Goal: Task Accomplishment & Management: Manage account settings

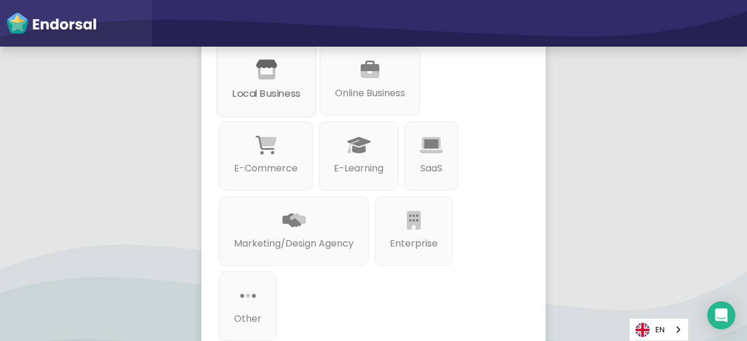
scroll to position [233, 0]
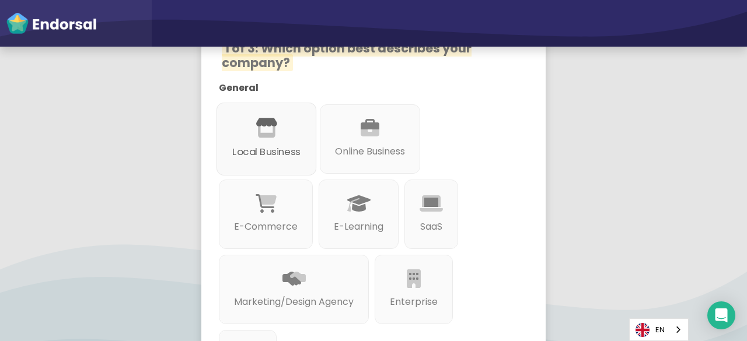
click at [264, 144] on div at bounding box center [266, 142] width 68 height 6
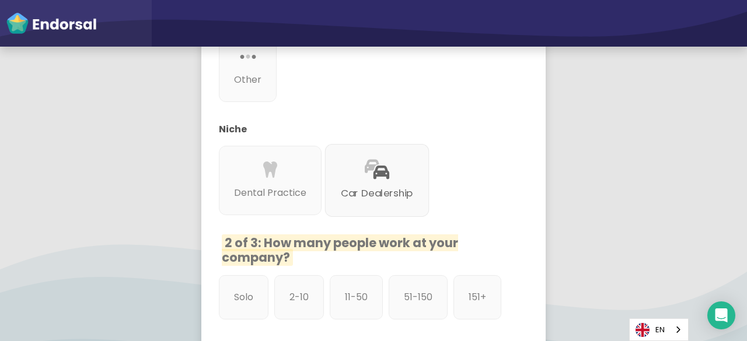
scroll to position [583, 0]
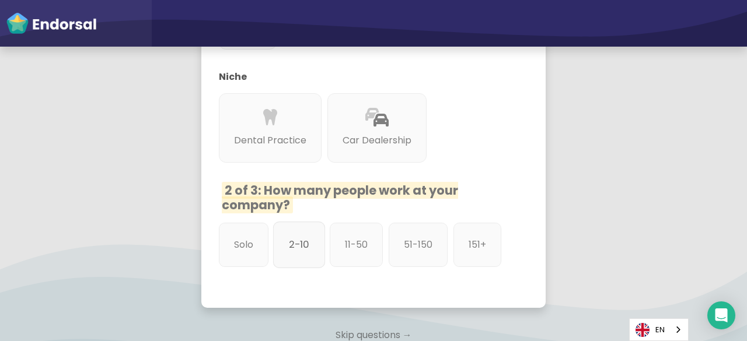
click at [291, 242] on p "2-10" at bounding box center [299, 244] width 20 height 15
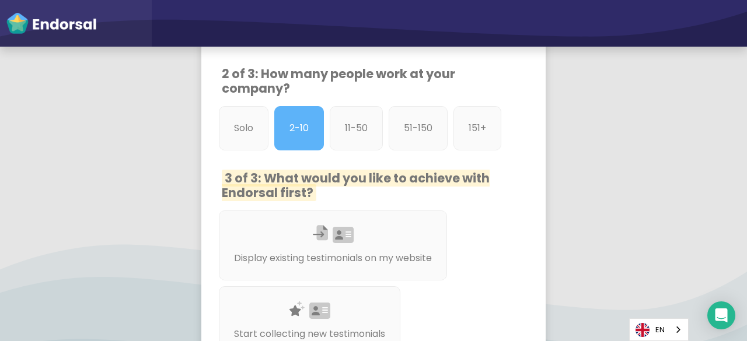
scroll to position [817, 0]
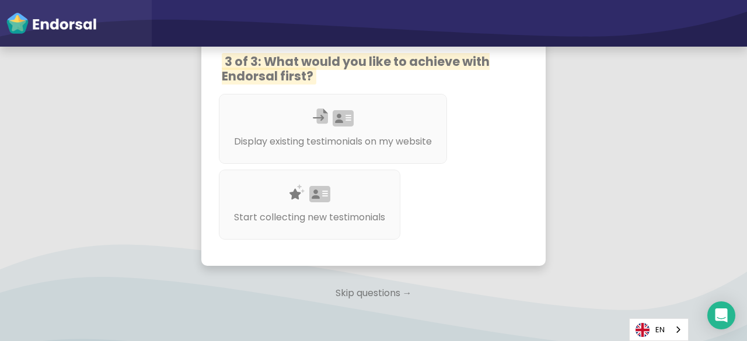
click at [312, 204] on icon at bounding box center [319, 195] width 21 height 19
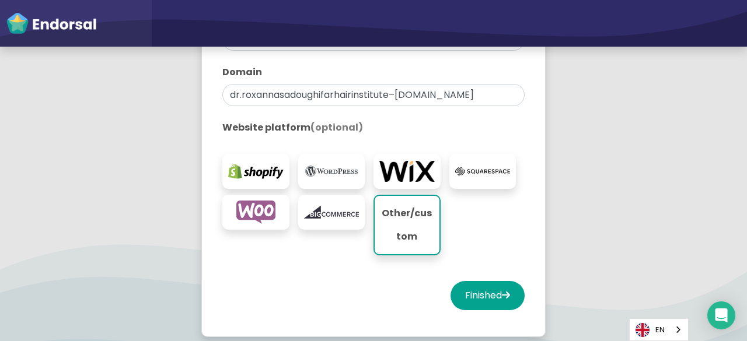
scroll to position [175, 0]
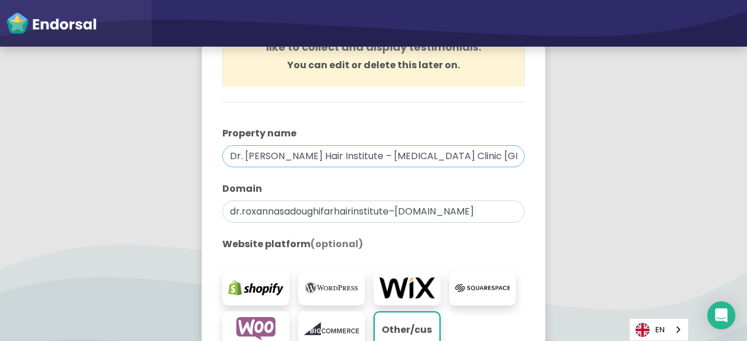
click at [495, 156] on input "Dr. [PERSON_NAME] Hair Institute – [MEDICAL_DATA] Clinic [GEOGRAPHIC_DATA]" at bounding box center [373, 156] width 302 height 22
drag, startPoint x: 402, startPoint y: 159, endPoint x: 347, endPoint y: 158, distance: 54.9
click at [347, 158] on input "Dr. [PERSON_NAME] Hair Institute – [MEDICAL_DATA] Clinic [GEOGRAPHIC_DATA]" at bounding box center [373, 156] width 302 height 22
type input "Dr. [PERSON_NAME] – [MEDICAL_DATA] Clinic [GEOGRAPHIC_DATA]"
drag, startPoint x: 387, startPoint y: 209, endPoint x: 337, endPoint y: 211, distance: 49.6
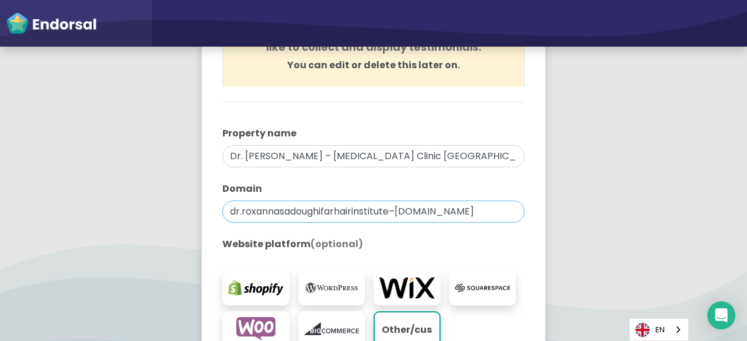
click at [337, 211] on input "dr.roxannasadoughifarhairinstitute–[DOMAIN_NAME]" at bounding box center [373, 212] width 302 height 22
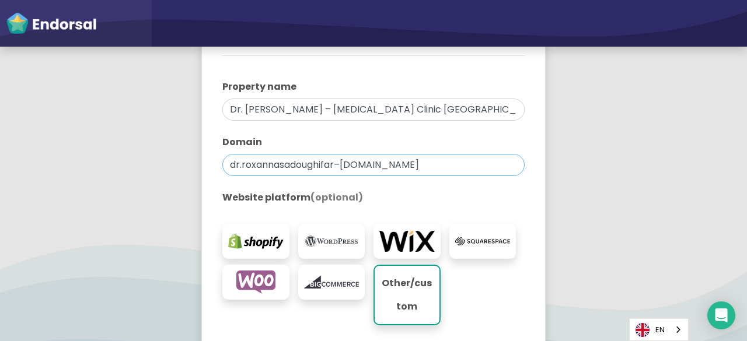
scroll to position [292, 0]
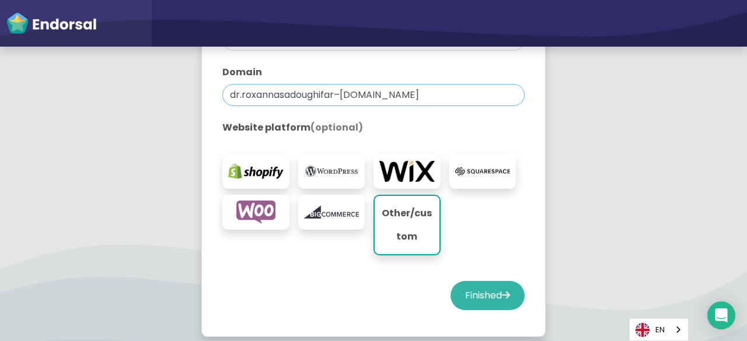
type input "dr.roxannasadoughifar–[DOMAIN_NAME]"
click at [486, 291] on button "Finished" at bounding box center [487, 295] width 74 height 29
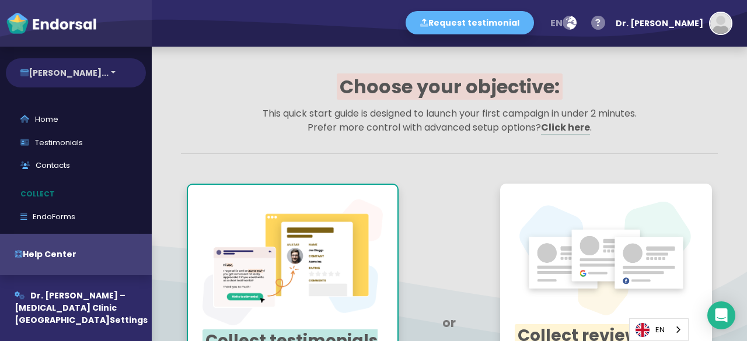
click at [130, 78] on button "[PERSON_NAME]..." at bounding box center [76, 72] width 140 height 29
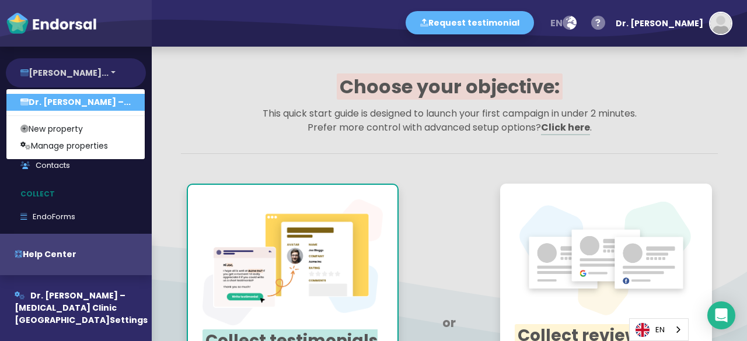
click at [128, 78] on button "[PERSON_NAME]..." at bounding box center [76, 72] width 140 height 29
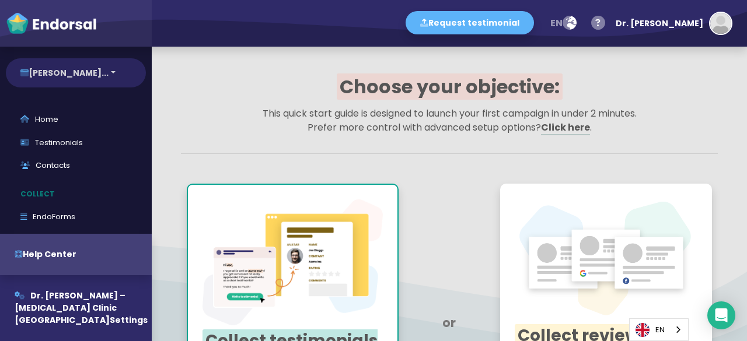
click at [139, 72] on button "[PERSON_NAME]..." at bounding box center [76, 72] width 140 height 29
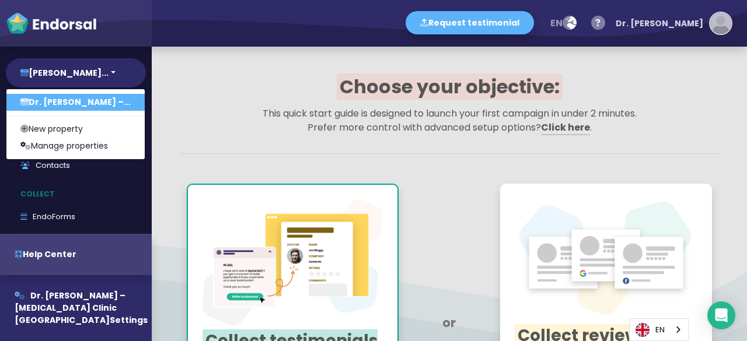
click at [718, 20] on img "button" at bounding box center [720, 23] width 21 height 21
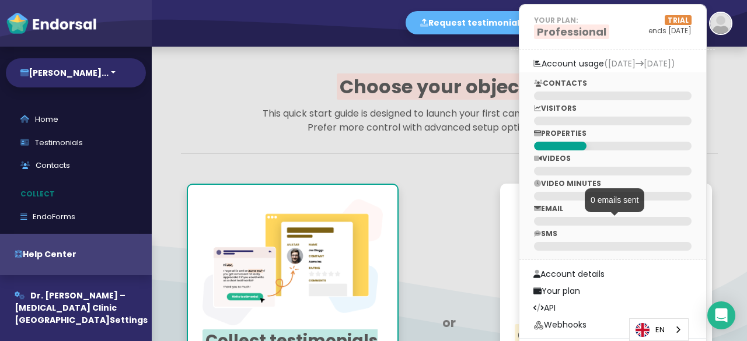
click at [600, 219] on div at bounding box center [613, 221] width 158 height 9
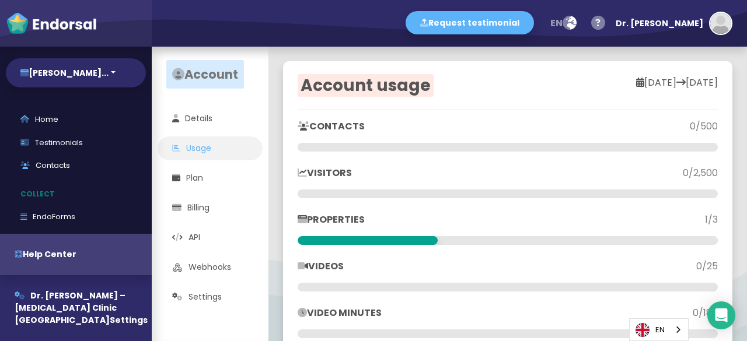
click at [542, 146] on div at bounding box center [508, 147] width 420 height 9
click at [211, 64] on span "Account" at bounding box center [205, 74] width 78 height 29
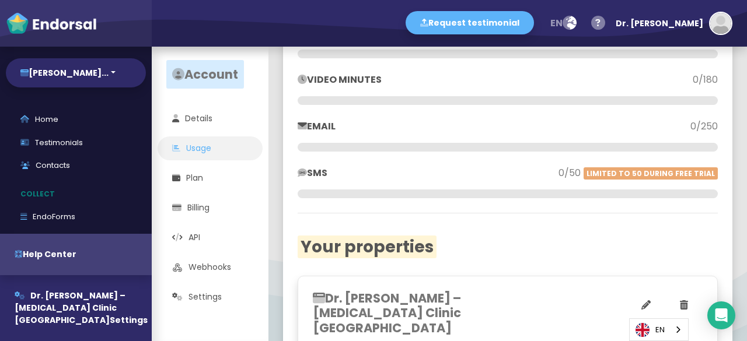
scroll to position [351, 0]
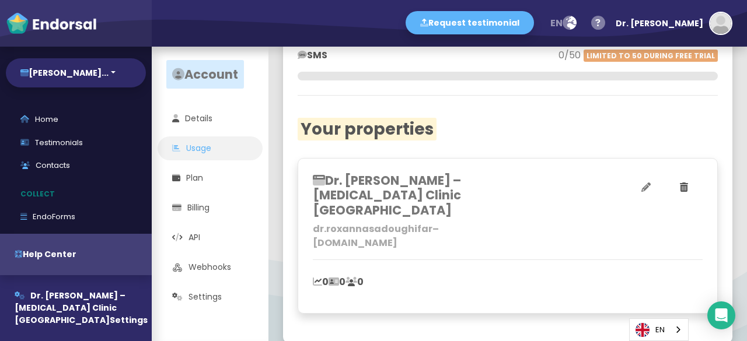
click at [627, 190] on button at bounding box center [646, 187] width 39 height 29
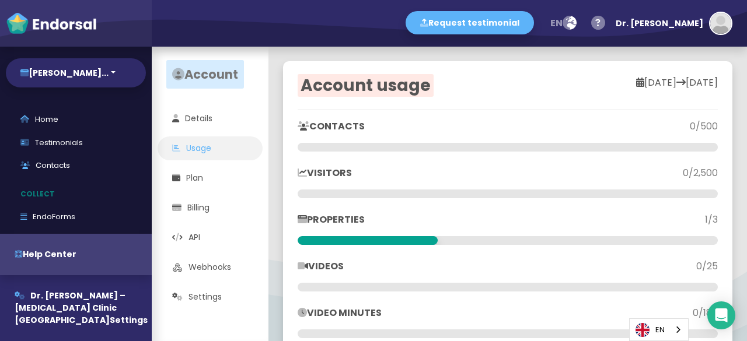
click at [498, 82] on h2 "Account usage" at bounding box center [403, 86] width 210 height 20
click at [496, 95] on div "Account usage" at bounding box center [403, 88] width 210 height 25
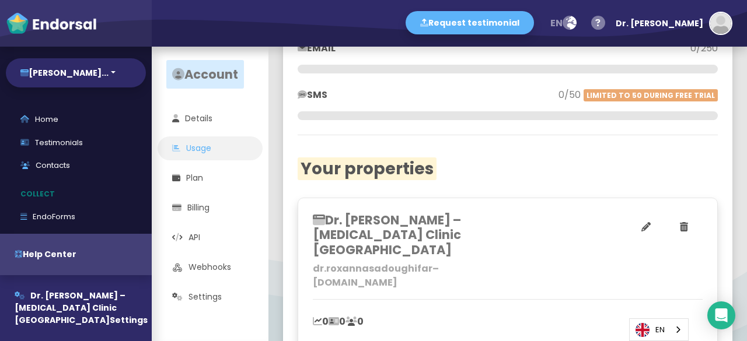
scroll to position [293, 0]
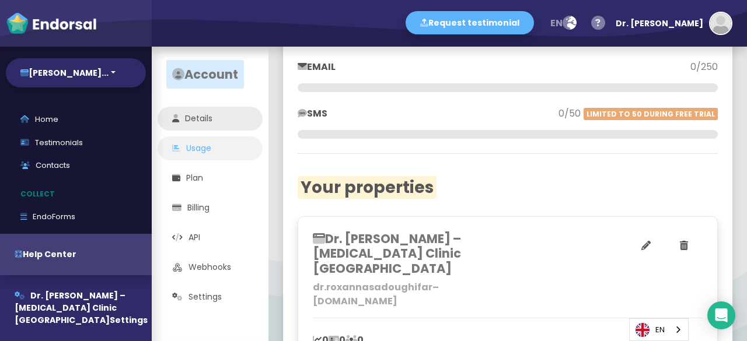
click at [214, 122] on link "Details" at bounding box center [210, 119] width 105 height 24
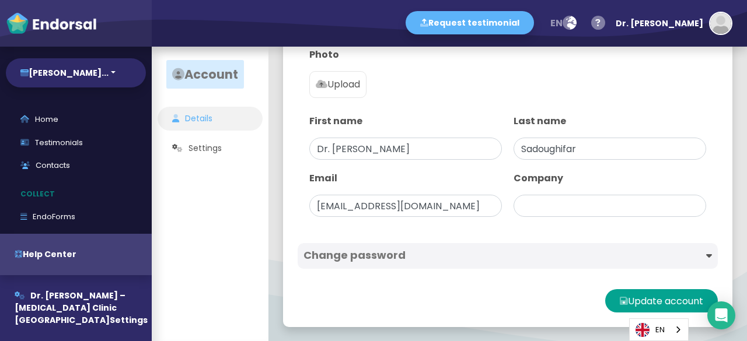
type input "Dr. Roxanna Sadoughifar Hair Institute – Hair Transplant Clinic Tehran"
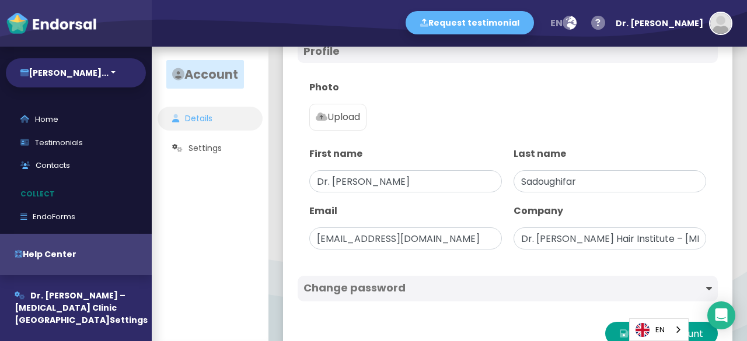
scroll to position [55, 0]
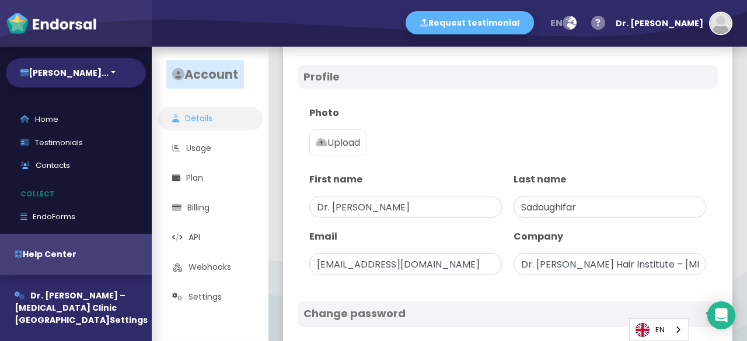
click at [356, 145] on p "Upload" at bounding box center [338, 143] width 44 height 14
click at [343, 136] on p "Upload" at bounding box center [338, 143] width 44 height 14
click at [0, 0] on input "Upload" at bounding box center [0, 0] width 0 height 0
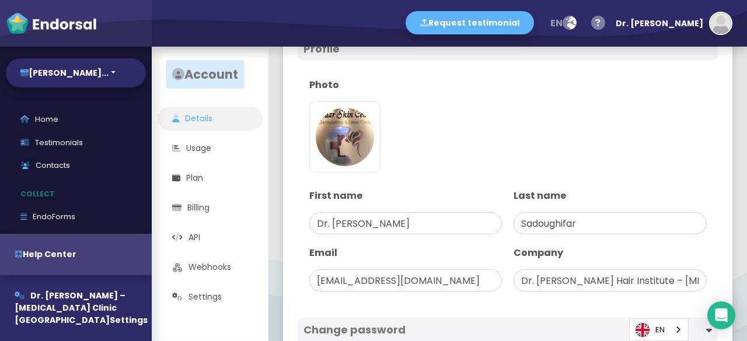
scroll to position [158, 0]
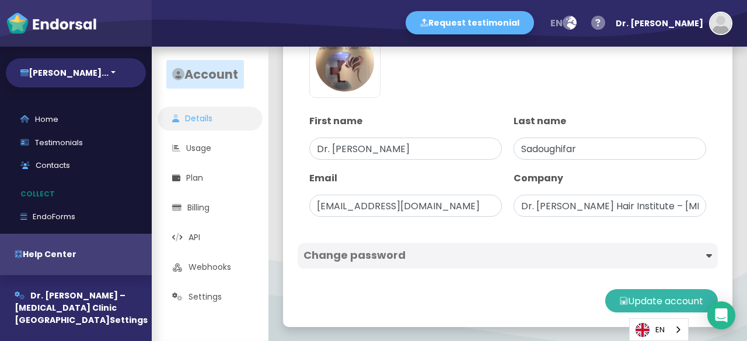
click at [641, 292] on button "Update account" at bounding box center [661, 300] width 113 height 23
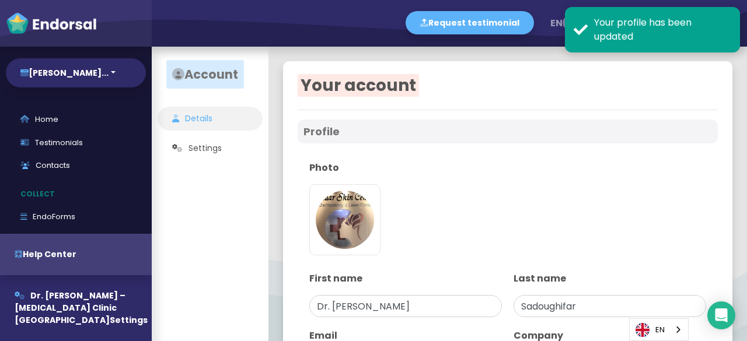
type input "Dr. Roxanna Sadoughifar Hair Institute – Hair Transplant Clinic Tehran"
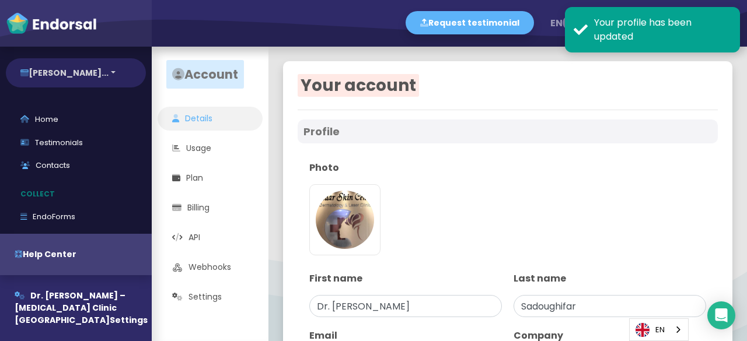
click at [123, 78] on button "[PERSON_NAME]..." at bounding box center [76, 72] width 140 height 29
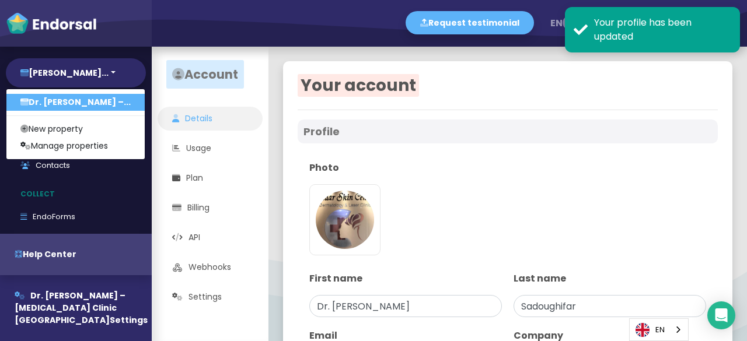
click at [100, 103] on link "Dr. [PERSON_NAME] –..." at bounding box center [75, 102] width 138 height 17
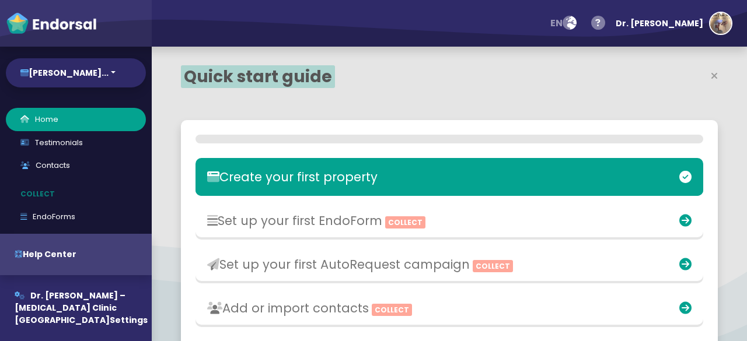
select select "14"
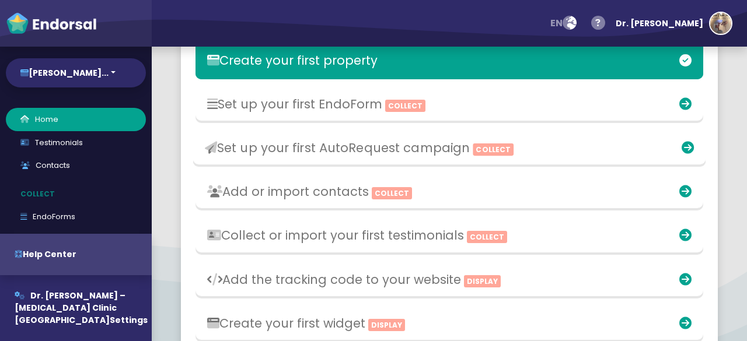
scroll to position [99, 0]
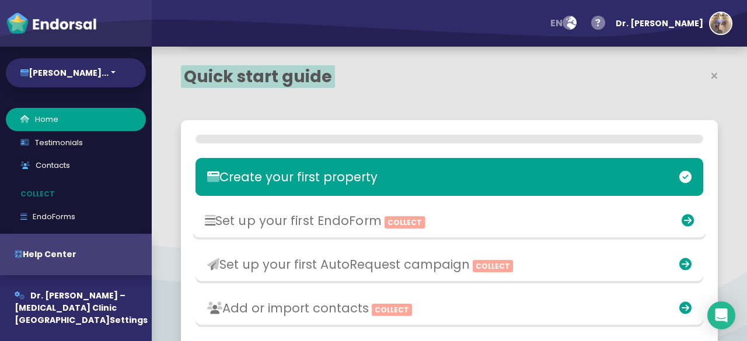
click at [384, 232] on div "Set up your first EndoForm Collect" at bounding box center [366, 221] width 334 height 27
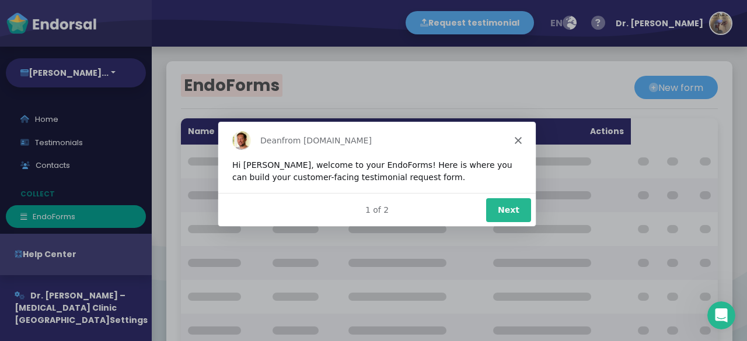
click at [508, 212] on button "Next" at bounding box center [507, 209] width 45 height 24
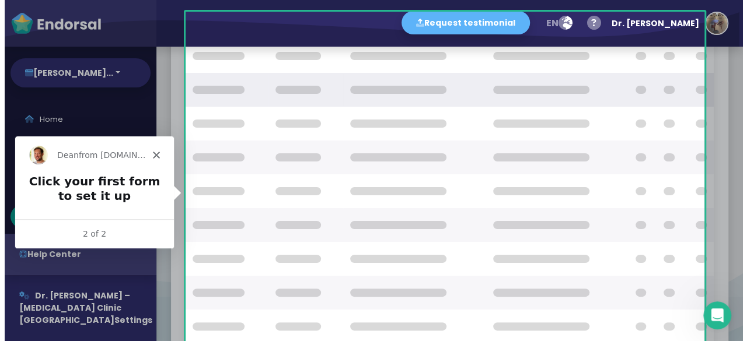
scroll to position [106, 0]
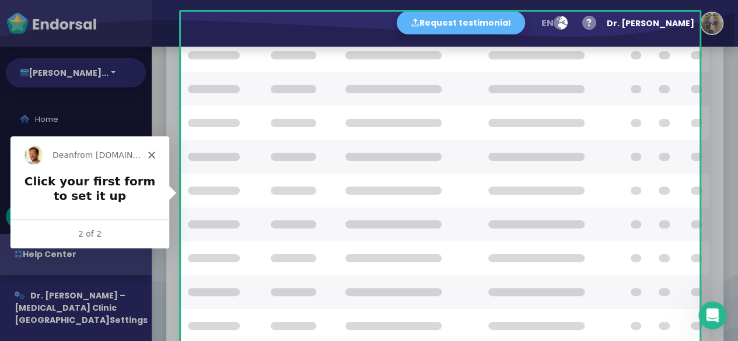
click at [153, 153] on icon "Close" at bounding box center [150, 154] width 7 height 7
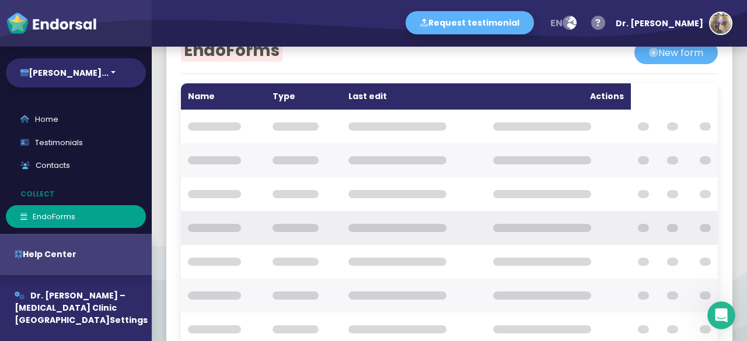
scroll to position [0, 0]
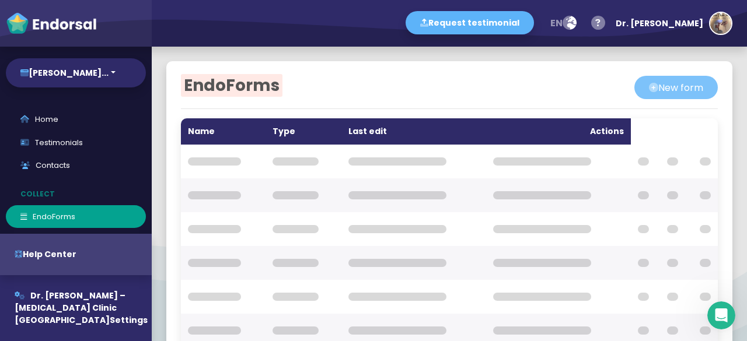
click at [650, 82] on button "New form" at bounding box center [675, 87] width 83 height 23
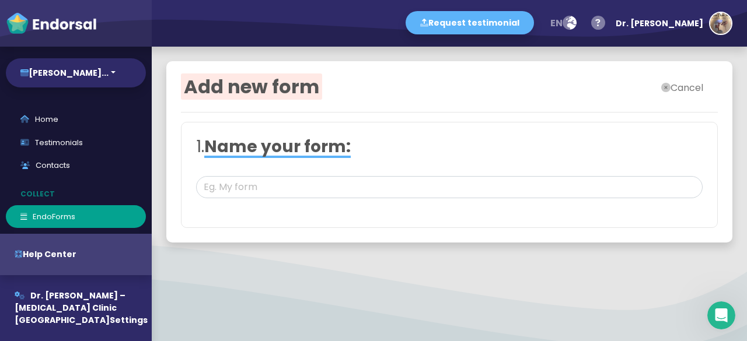
click at [680, 85] on button "Cancel" at bounding box center [681, 87] width 71 height 23
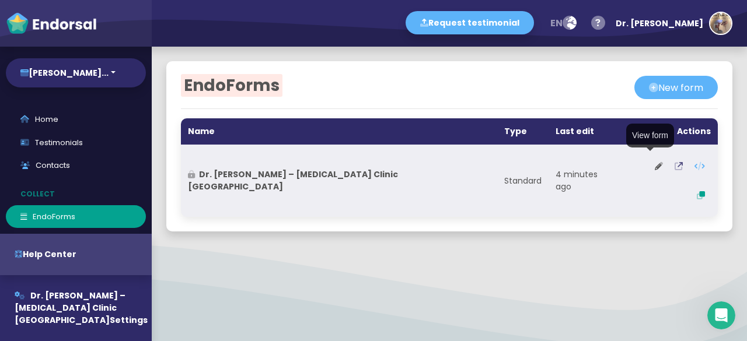
click at [674, 166] on icon at bounding box center [678, 166] width 8 height 8
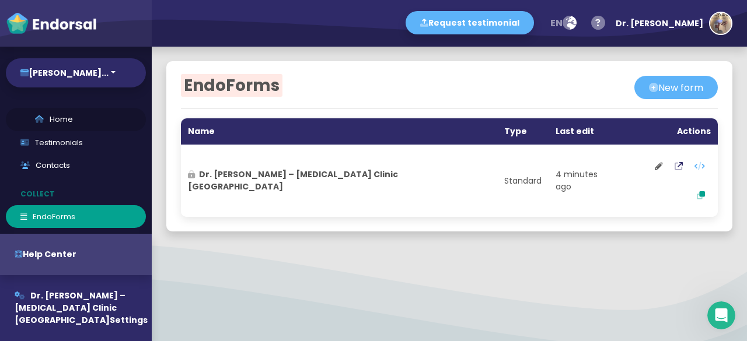
click at [57, 120] on link "Home" at bounding box center [76, 119] width 140 height 23
select select "14"
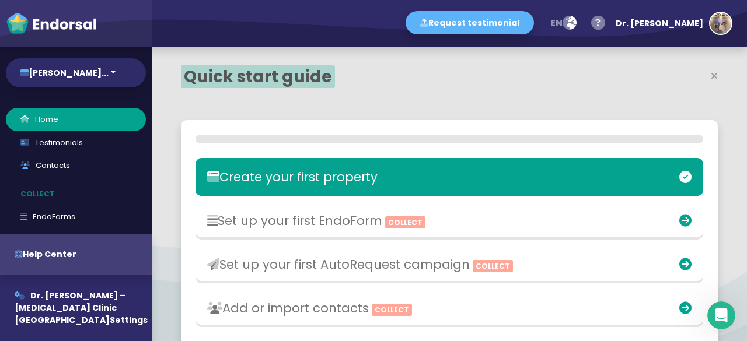
scroll to position [243, 342]
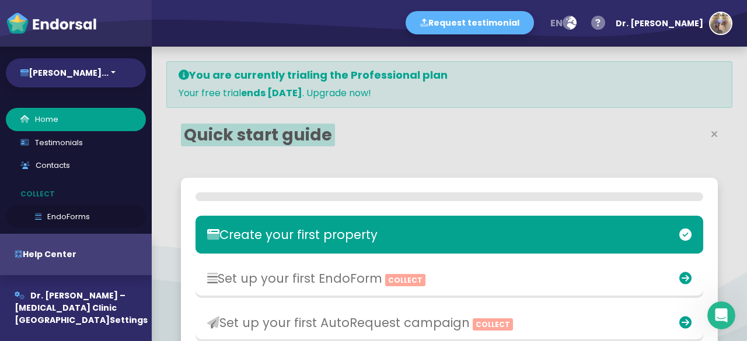
click at [51, 212] on link "EndoForms" at bounding box center [76, 216] width 140 height 23
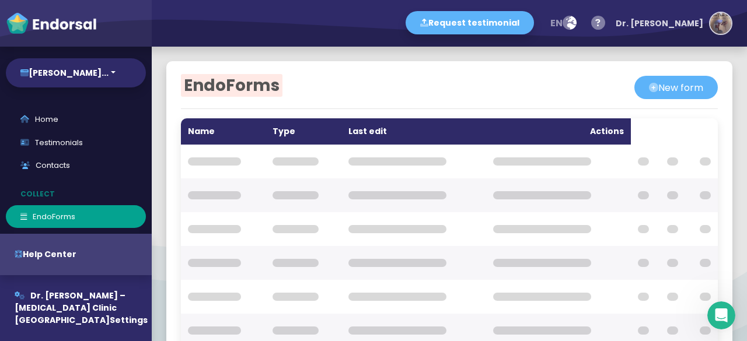
click at [725, 24] on img "button" at bounding box center [720, 23] width 21 height 21
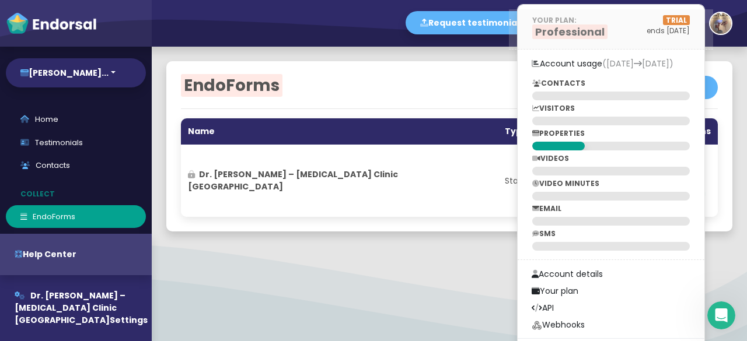
click at [607, 32] on span "Professional" at bounding box center [569, 32] width 75 height 15
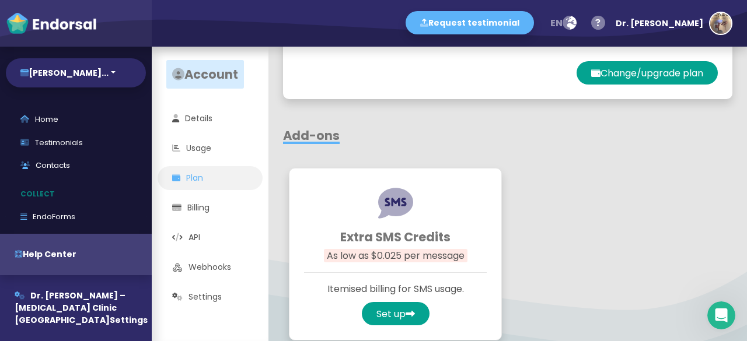
scroll to position [685, 0]
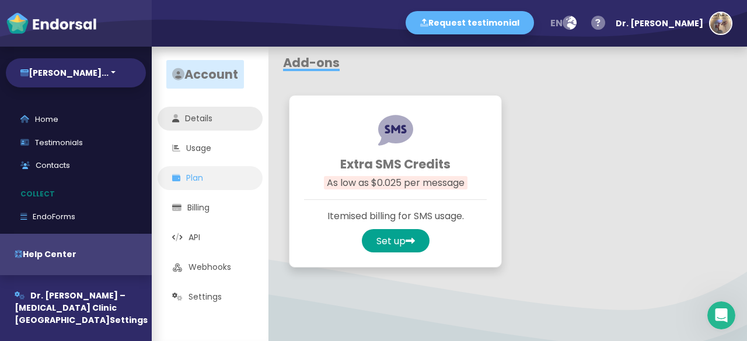
click at [201, 111] on link "Details" at bounding box center [210, 119] width 105 height 24
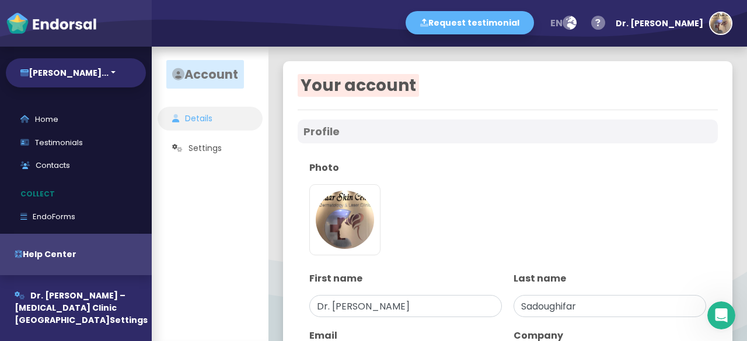
type input "Dr. Roxanna Sadoughifar Hair Institute – Hair Transplant Clinic Tehran"
click at [215, 161] on ul "Details Usage Plan Billing API Webhooks Settings" at bounding box center [210, 208] width 117 height 202
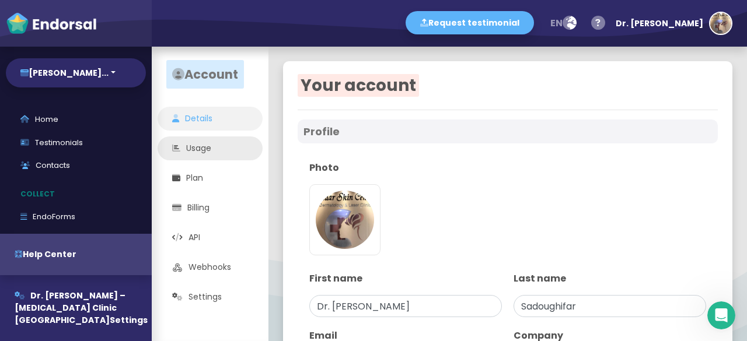
click at [215, 152] on link "Usage" at bounding box center [210, 149] width 105 height 24
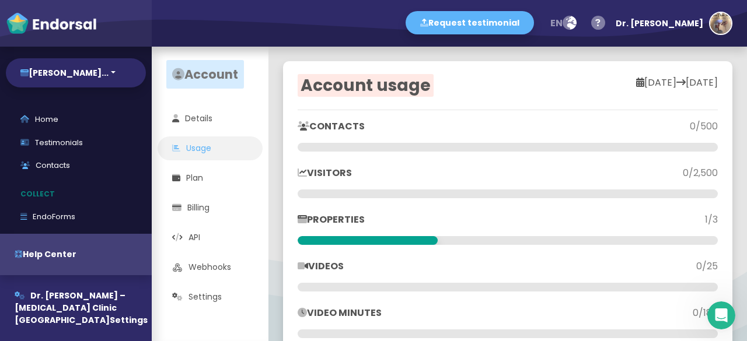
click at [316, 177] on p "VISITORS" at bounding box center [403, 173] width 210 height 14
click at [299, 170] on icon at bounding box center [302, 172] width 9 height 9
click at [387, 169] on p "VISITORS" at bounding box center [403, 173] width 210 height 14
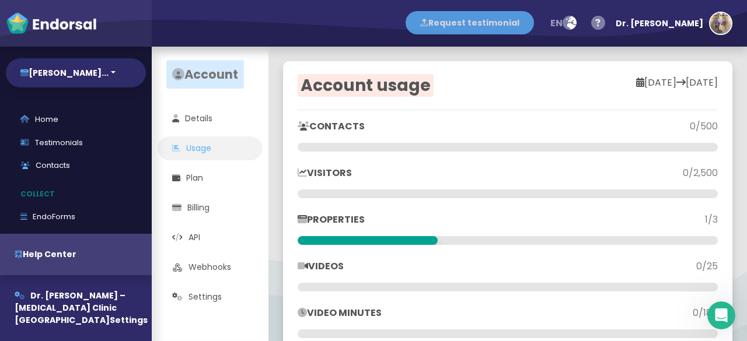
click at [533, 22] on button "Request testimonial" at bounding box center [470, 22] width 128 height 23
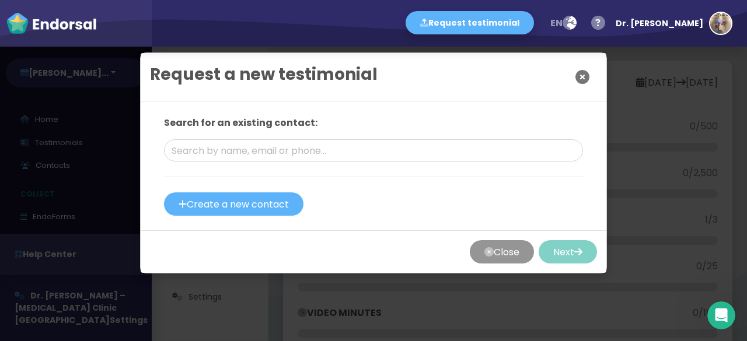
click at [575, 80] on icon "Close" at bounding box center [582, 76] width 14 height 29
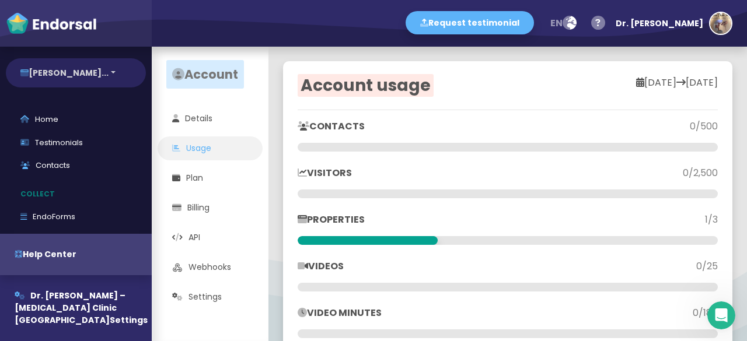
click at [77, 76] on button "[PERSON_NAME]..." at bounding box center [76, 72] width 140 height 29
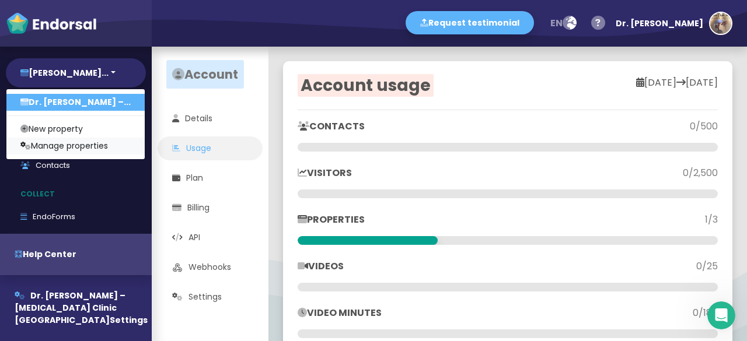
click at [79, 145] on link "Manage properties" at bounding box center [75, 146] width 138 height 17
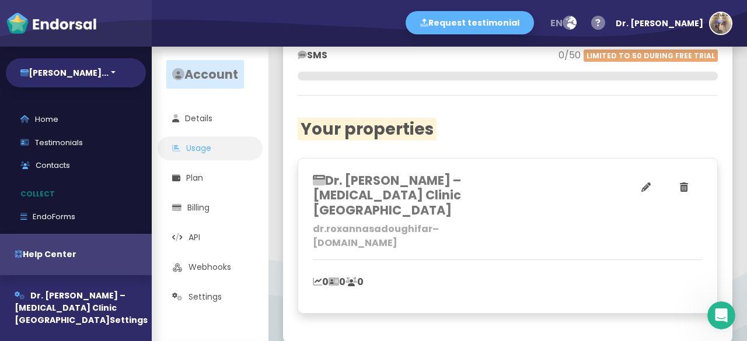
scroll to position [351, 0]
click at [204, 266] on link "Webhooks" at bounding box center [210, 268] width 105 height 24
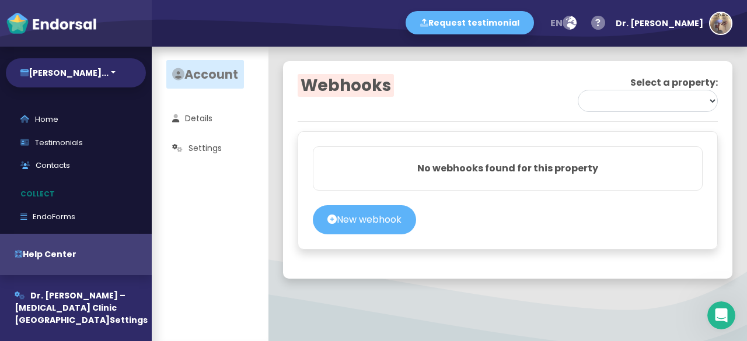
select select "68beded9199210497d565f20"
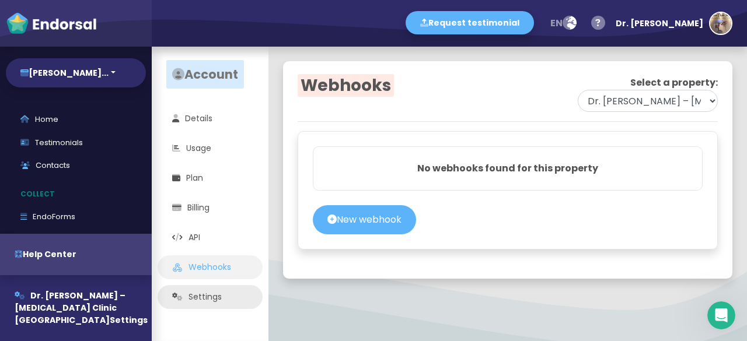
click at [219, 294] on link "Settings" at bounding box center [210, 297] width 105 height 24
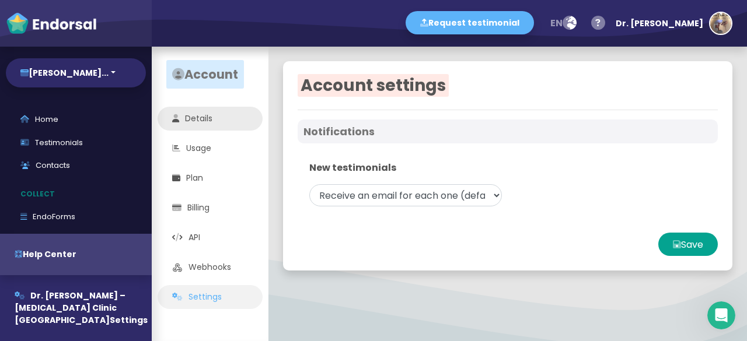
click at [225, 128] on link "Details" at bounding box center [210, 119] width 105 height 24
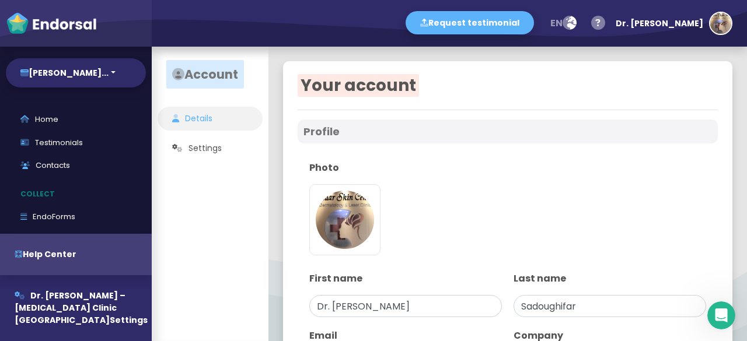
type input "Dr. Roxanna Sadoughifar Hair Institute – Hair Transplant Clinic Tehran"
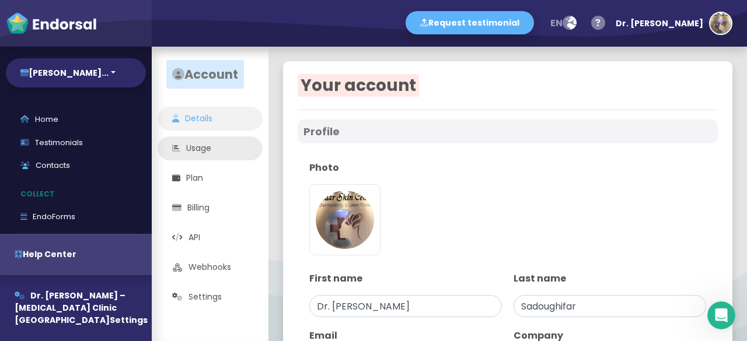
click at [224, 158] on link "Usage" at bounding box center [210, 149] width 105 height 24
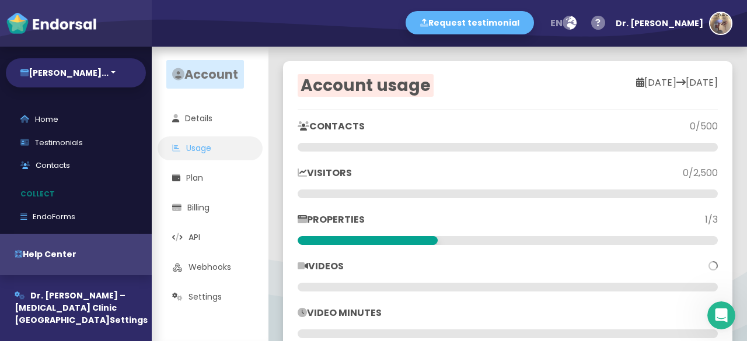
click at [324, 176] on p "VISITORS" at bounding box center [403, 173] width 210 height 14
click at [118, 78] on button "[PERSON_NAME]..." at bounding box center [76, 72] width 140 height 29
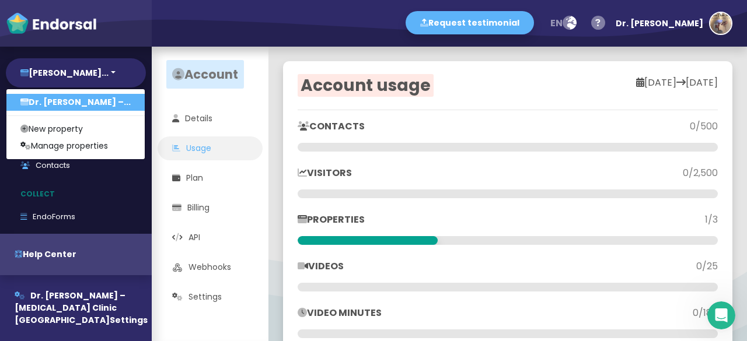
click at [82, 127] on link "New property" at bounding box center [75, 129] width 138 height 17
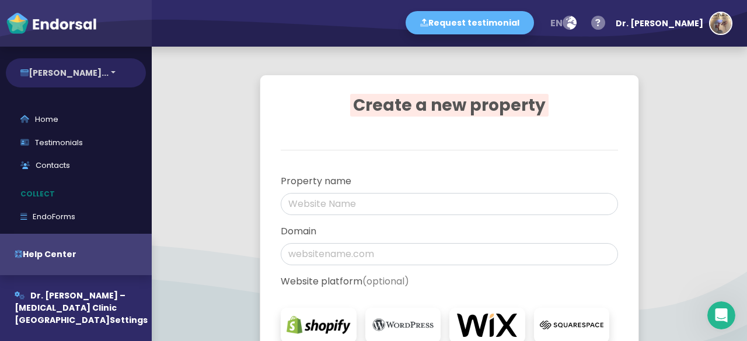
click at [54, 76] on button "[PERSON_NAME]..." at bounding box center [76, 72] width 140 height 29
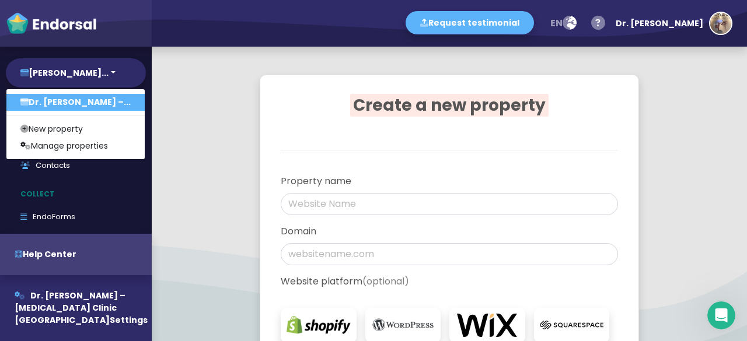
click at [65, 100] on link "Dr. [PERSON_NAME] –..." at bounding box center [75, 102] width 138 height 17
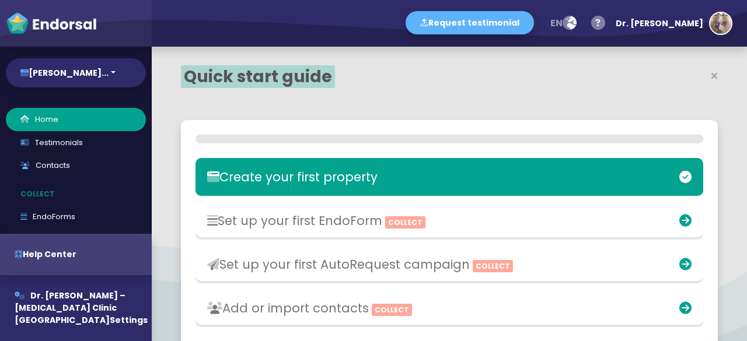
click at [77, 294] on span "Dr. [PERSON_NAME] – [MEDICAL_DATA] Clinic [GEOGRAPHIC_DATA]" at bounding box center [70, 308] width 111 height 36
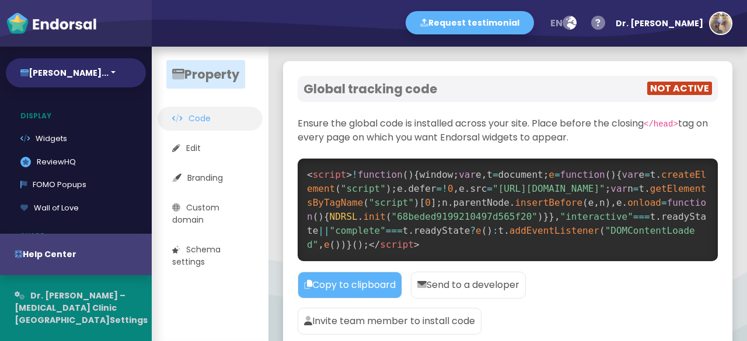
click at [78, 295] on span "Dr. [PERSON_NAME] – [MEDICAL_DATA] Clinic [GEOGRAPHIC_DATA]" at bounding box center [70, 308] width 111 height 36
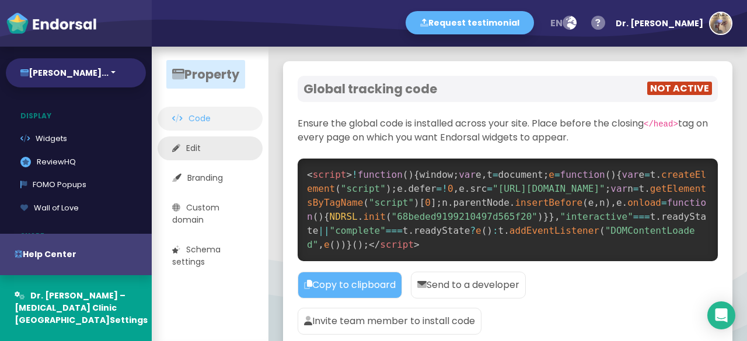
click at [200, 155] on link "Edit" at bounding box center [210, 149] width 105 height 24
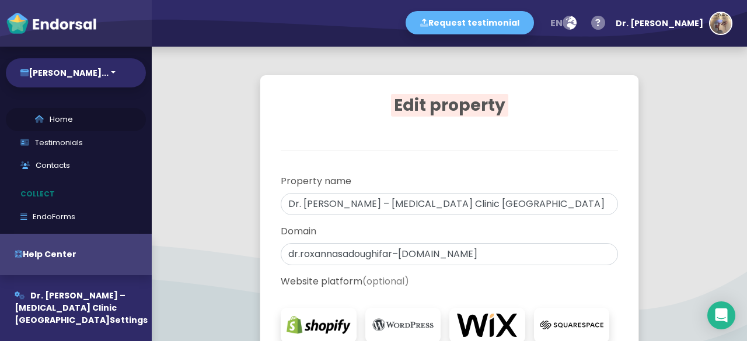
click at [75, 116] on link "Home" at bounding box center [76, 119] width 140 height 23
select select "14"
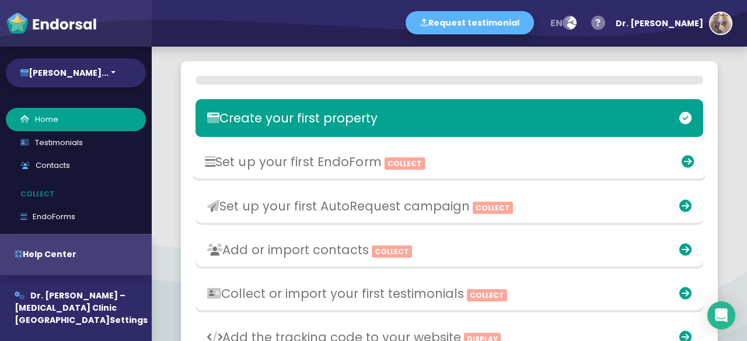
scroll to position [215, 0]
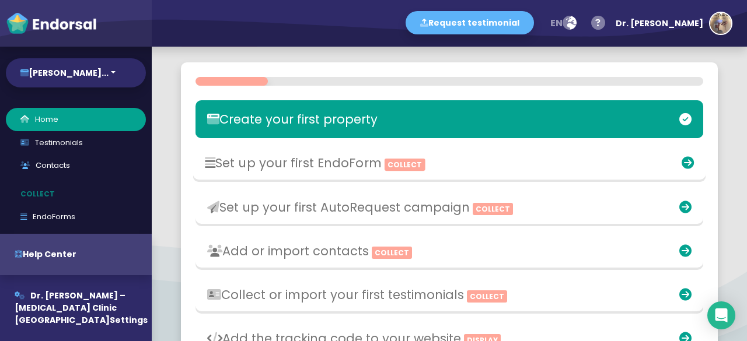
click at [350, 162] on h3 "Set up your first EndoForm Collect" at bounding box center [366, 163] width 322 height 15
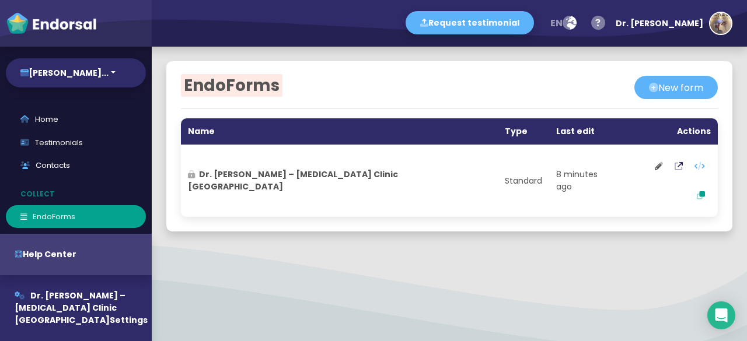
select select "14"
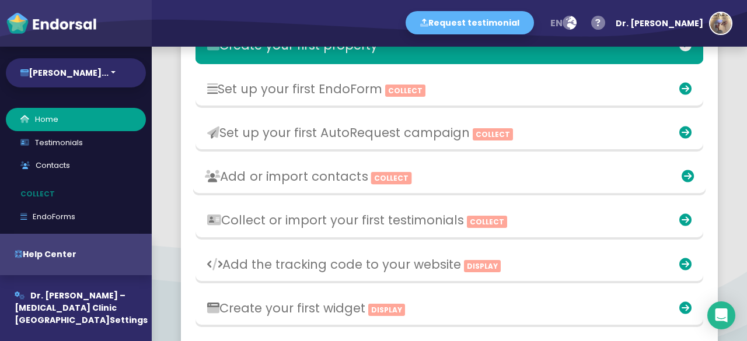
scroll to position [233, 0]
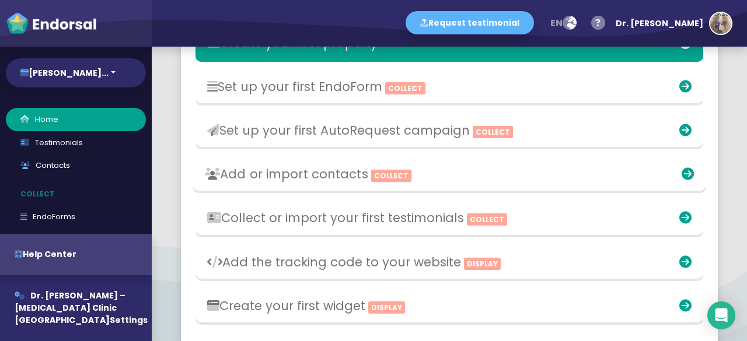
click at [341, 180] on h3 "Add or import contacts Collect" at bounding box center [366, 174] width 322 height 15
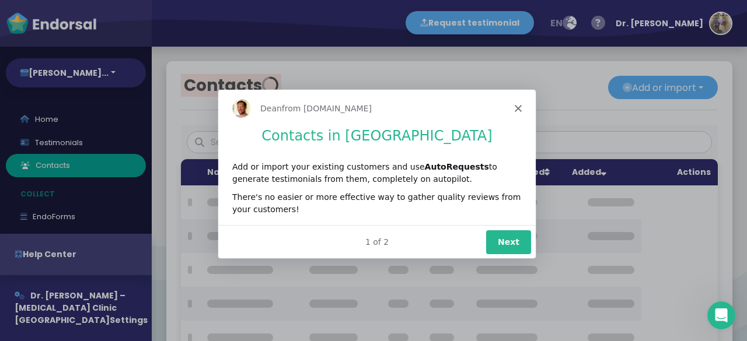
click at [511, 236] on button "Next" at bounding box center [507, 241] width 45 height 24
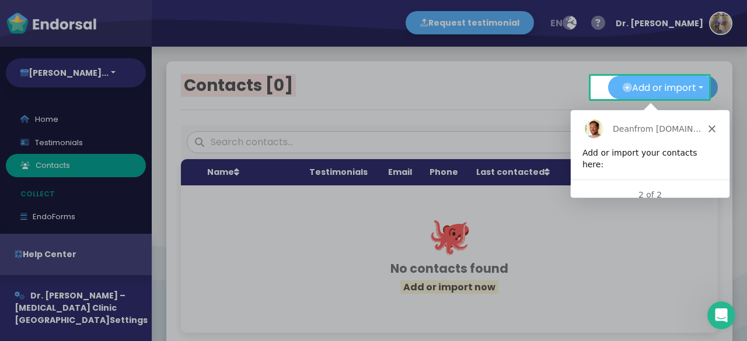
click at [718, 128] on div "Dean from Endorsal.io" at bounding box center [648, 128] width 159 height 37
click at [712, 127] on icon "Close" at bounding box center [710, 128] width 7 height 7
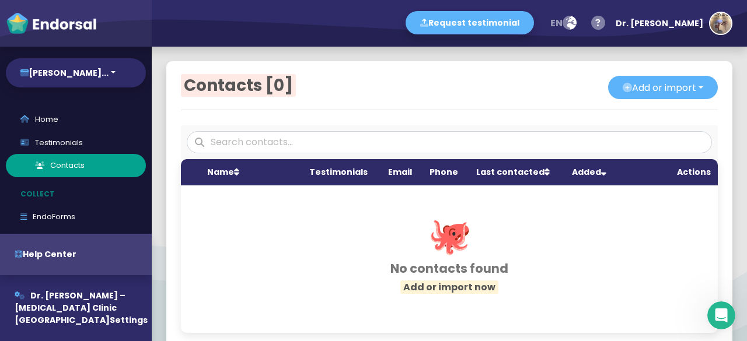
click at [89, 157] on link "Contacts" at bounding box center [76, 165] width 140 height 23
click at [81, 144] on link "Testimonials" at bounding box center [76, 142] width 140 height 23
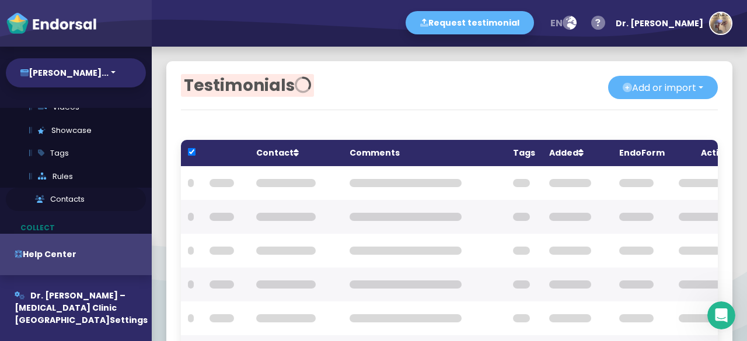
checkbox input "true"
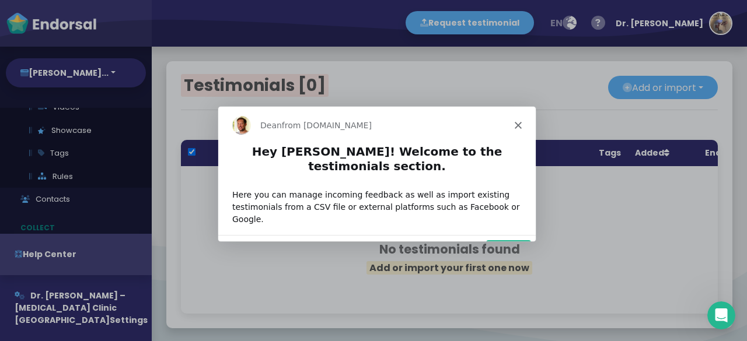
click at [516, 129] on div "Dean from Endorsal.io" at bounding box center [376, 124] width 317 height 37
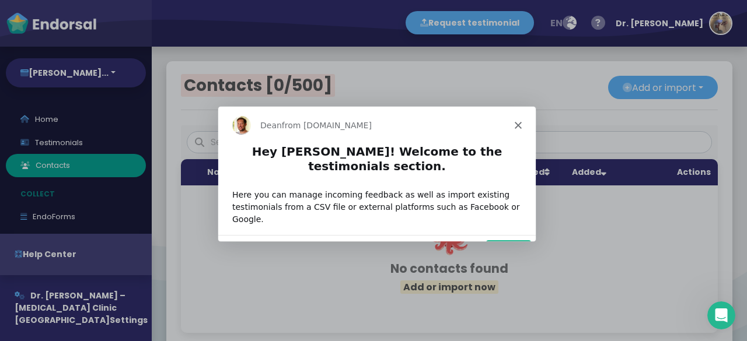
select select "14"
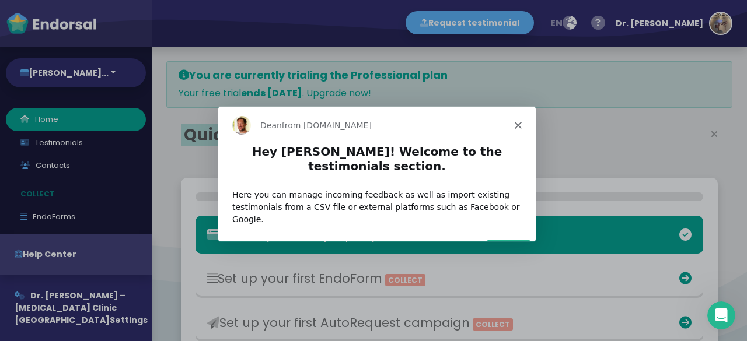
click at [518, 123] on polygon "Close" at bounding box center [517, 124] width 7 height 7
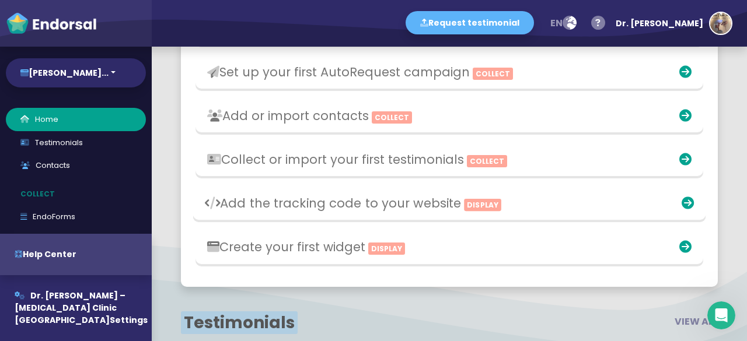
click at [509, 217] on div "Add the tracking code to your website Display" at bounding box center [366, 203] width 334 height 27
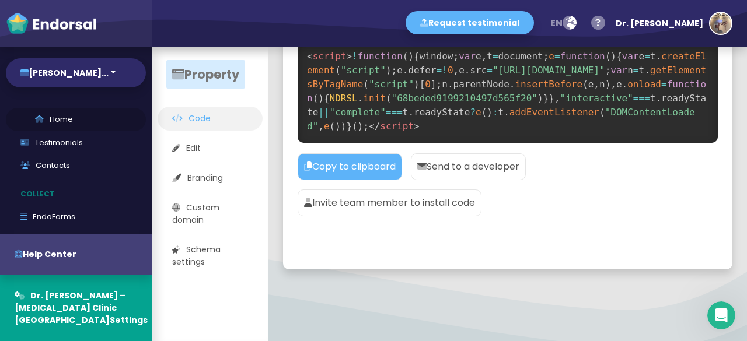
click at [91, 117] on link "Home" at bounding box center [76, 119] width 140 height 23
select select "14"
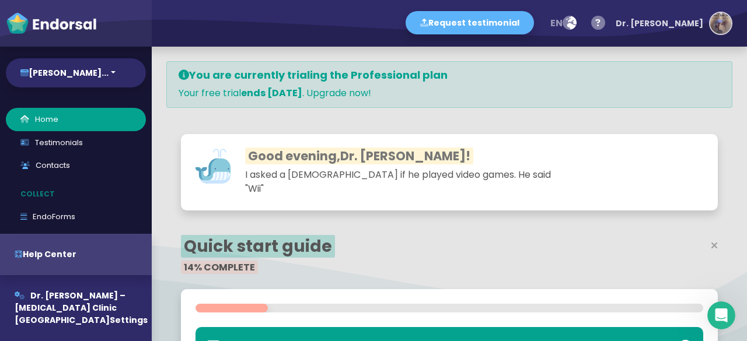
click at [724, 20] on img "button" at bounding box center [720, 23] width 21 height 21
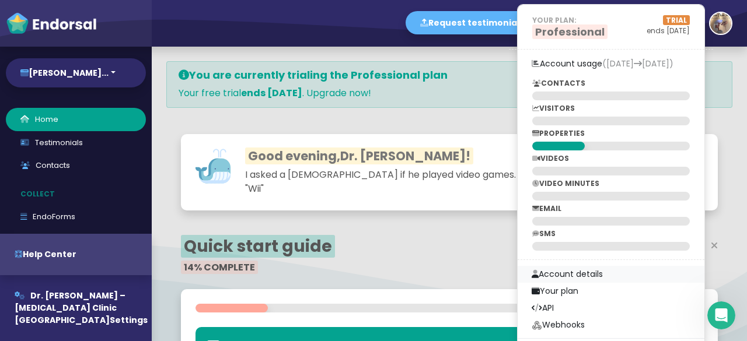
click at [618, 278] on link "Account details" at bounding box center [611, 274] width 187 height 17
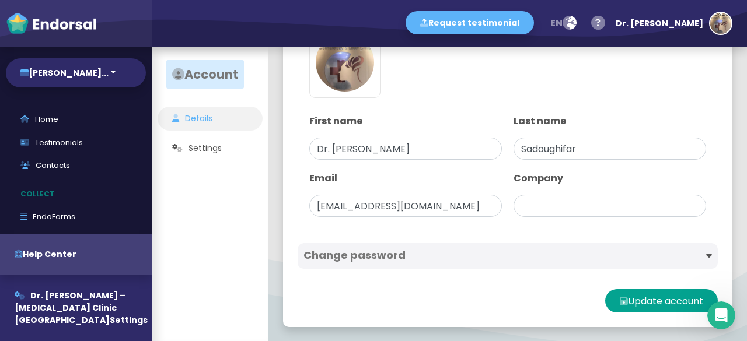
type input "Dr. Roxanna Sadoughifar Hair Institute – Hair Transplant Clinic Tehran"
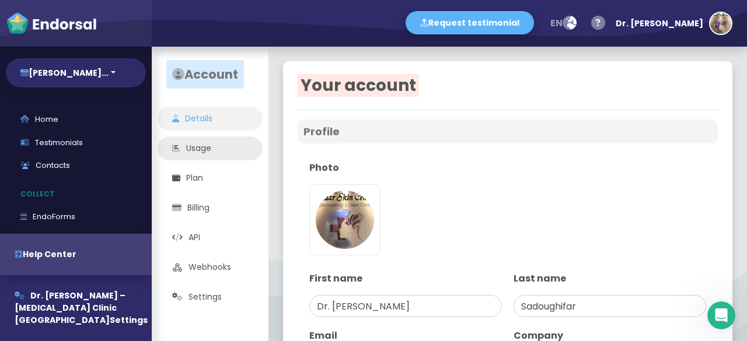
click at [207, 145] on link "Usage" at bounding box center [210, 149] width 105 height 24
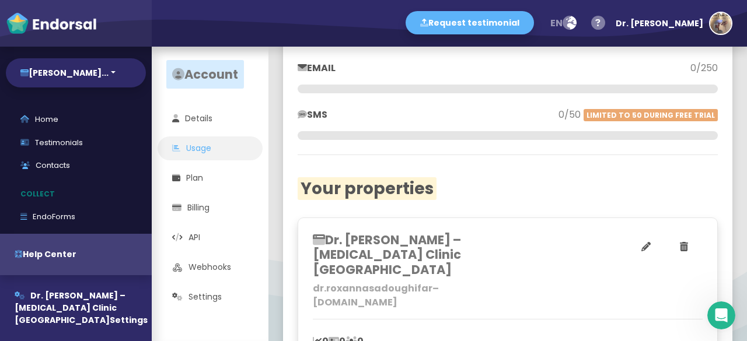
click at [371, 64] on p "EMAIL" at bounding box center [403, 68] width 210 height 14
click at [374, 73] on p "EMAIL" at bounding box center [403, 68] width 210 height 14
click at [403, 88] on div at bounding box center [508, 89] width 420 height 9
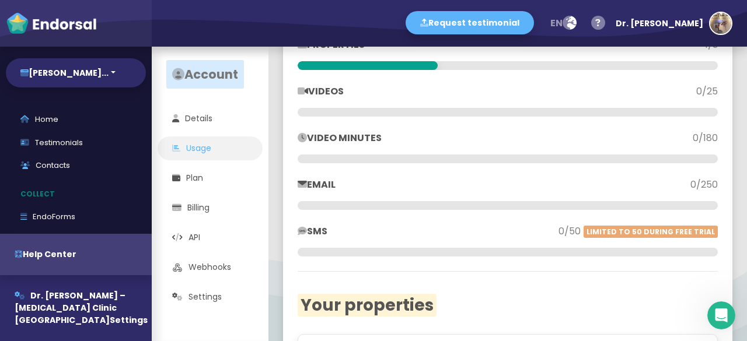
drag, startPoint x: 701, startPoint y: 203, endPoint x: 613, endPoint y: 176, distance: 92.7
click at [698, 201] on div "Account usage 8th Sep 8th Oct CONTACTS 0/500 VISITORS 0/2,500 PROPERTIES 1/3 VI…" at bounding box center [507, 202] width 449 height 633
click at [210, 165] on ul "Details Usage Plan Billing API Webhooks Settings" at bounding box center [210, 208] width 117 height 202
click at [210, 173] on link "Plan" at bounding box center [210, 178] width 105 height 24
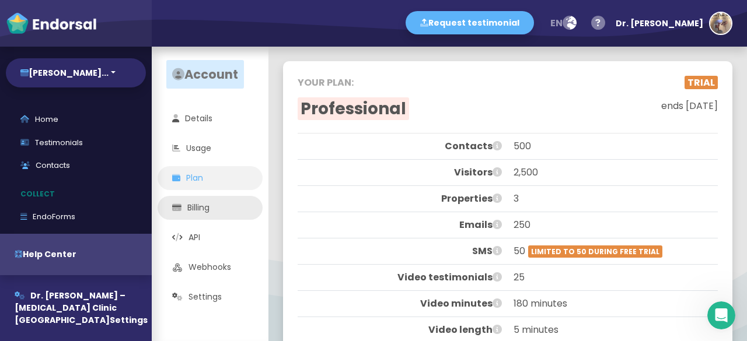
click at [214, 212] on link "Billing" at bounding box center [210, 208] width 105 height 24
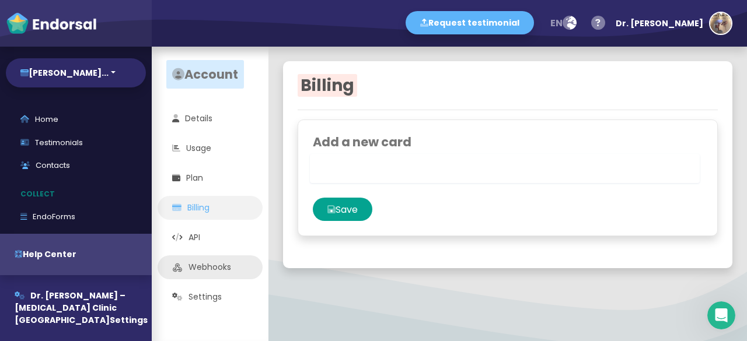
click at [240, 265] on link "Webhooks" at bounding box center [210, 268] width 105 height 24
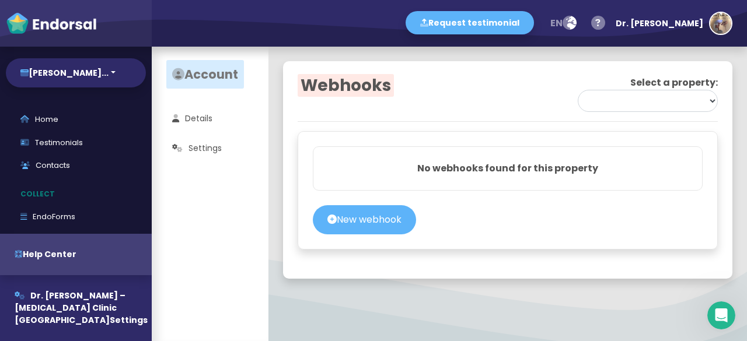
select select "68beded9199210497d565f20"
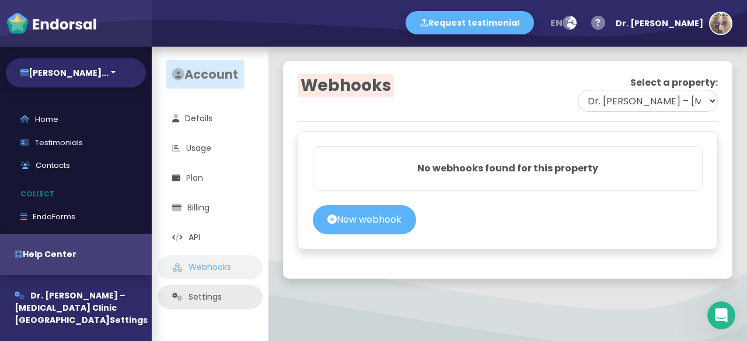
click at [219, 292] on link "Settings" at bounding box center [210, 297] width 105 height 24
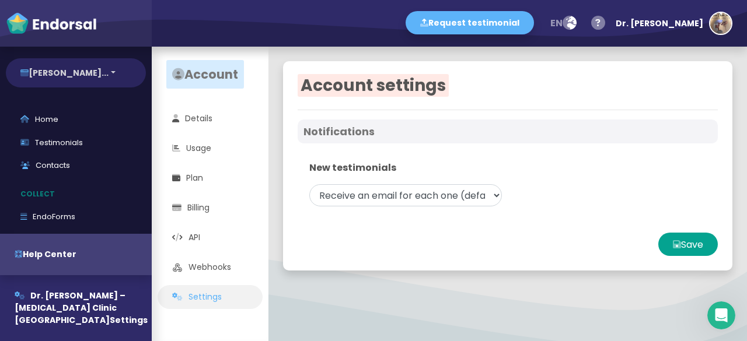
click at [99, 82] on button "[PERSON_NAME]..." at bounding box center [76, 72] width 140 height 29
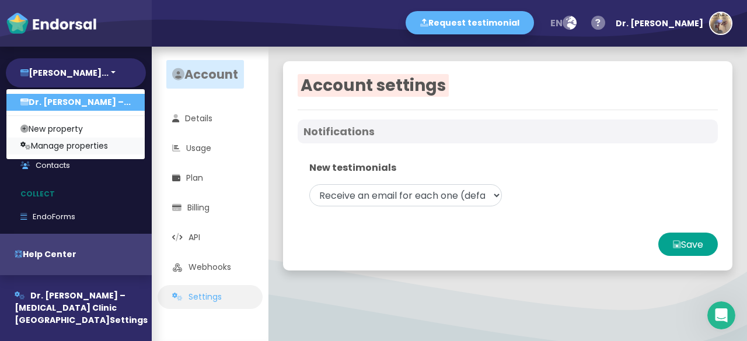
click at [99, 149] on link "Manage properties" at bounding box center [75, 146] width 138 height 17
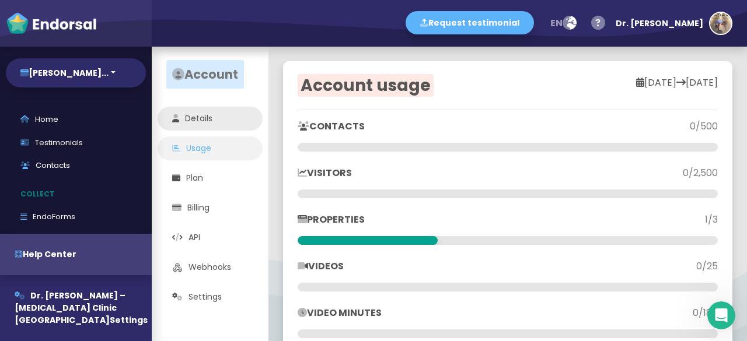
click at [201, 123] on link "Details" at bounding box center [210, 119] width 105 height 24
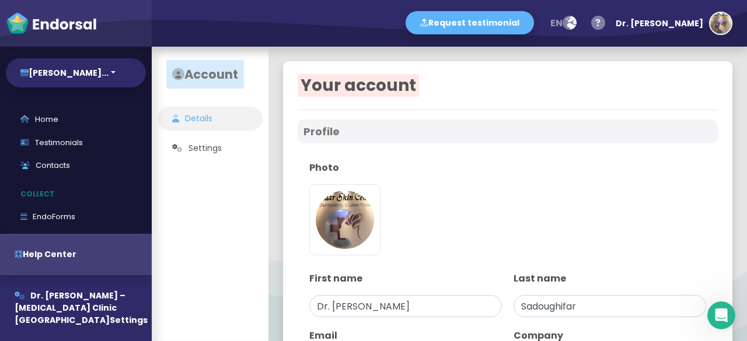
type input "Dr. Roxanna Sadoughifar Hair Institute – Hair Transplant Clinic Tehran"
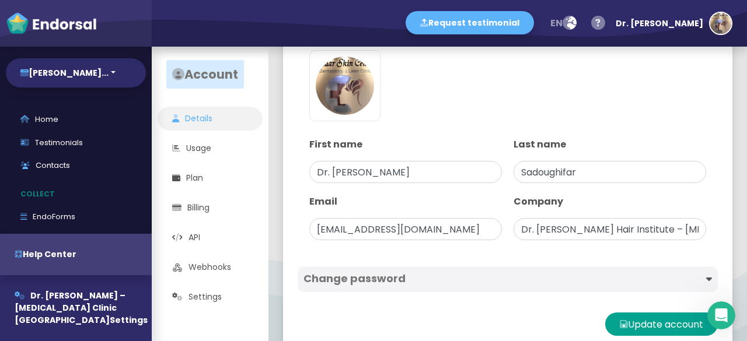
scroll to position [158, 0]
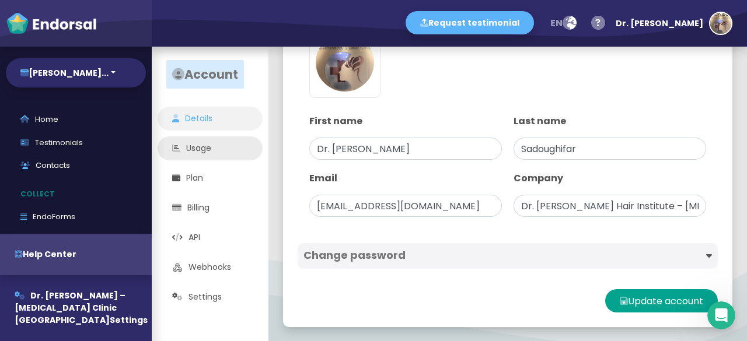
click at [224, 146] on link "Usage" at bounding box center [210, 149] width 105 height 24
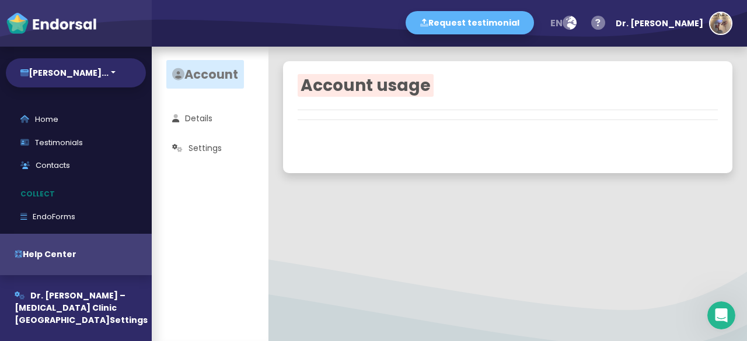
click at [205, 179] on app-account-menu "Account Details Settings" at bounding box center [210, 194] width 117 height 295
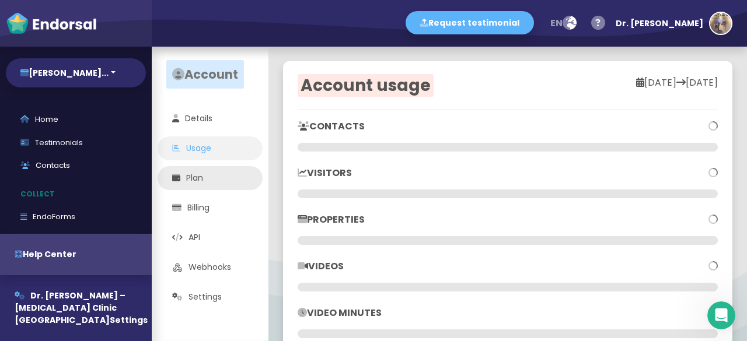
click at [208, 173] on link "Plan" at bounding box center [210, 178] width 105 height 24
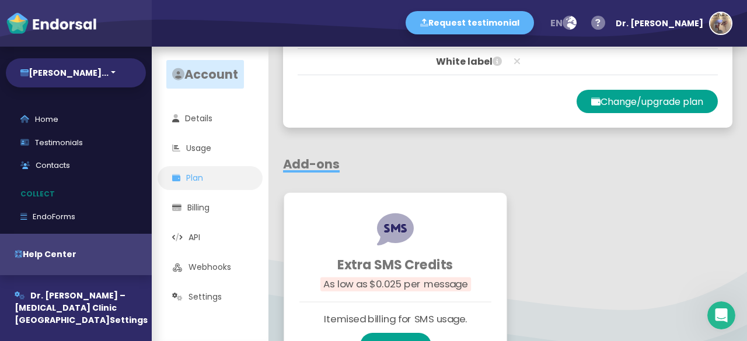
scroll to position [685, 0]
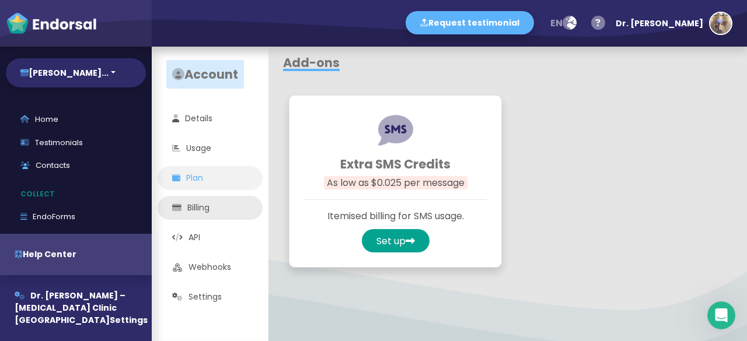
click at [204, 210] on link "Billing" at bounding box center [210, 208] width 105 height 24
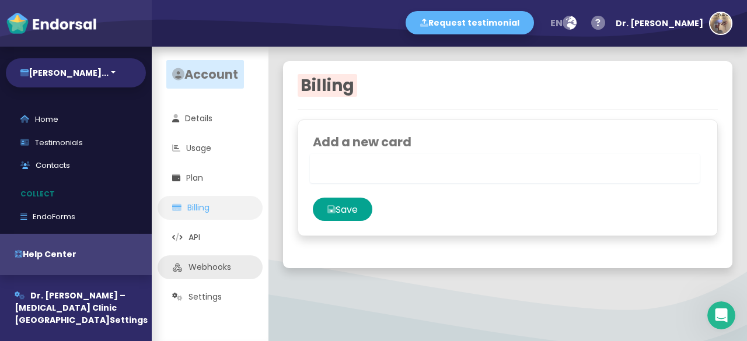
click at [219, 264] on link "Webhooks" at bounding box center [210, 268] width 105 height 24
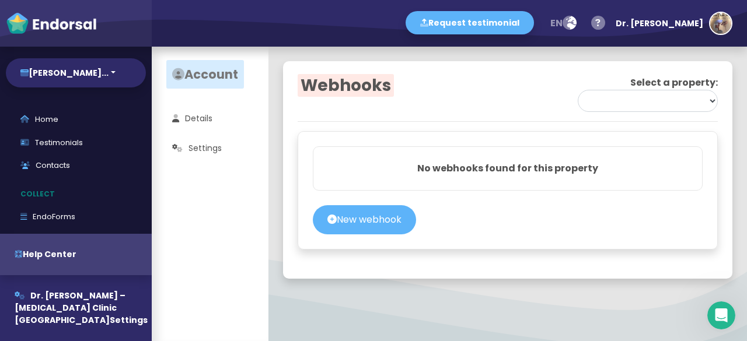
select select "68beded9199210497d565f20"
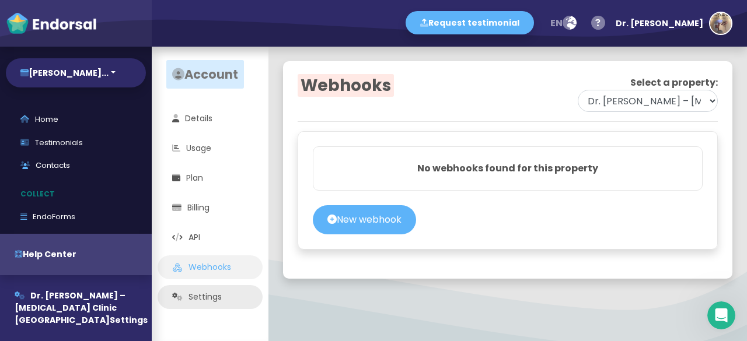
click at [225, 294] on link "Settings" at bounding box center [210, 297] width 105 height 24
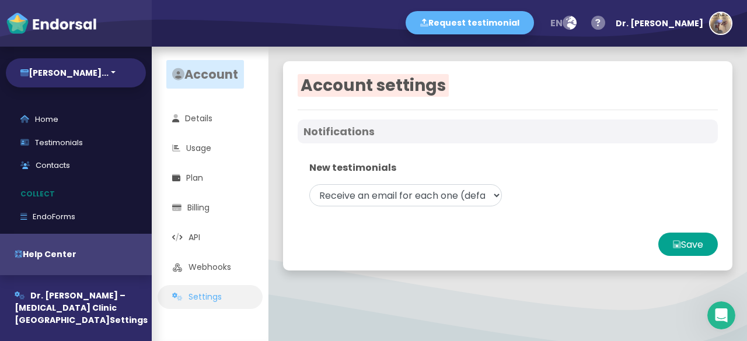
click at [718, 25] on img "button" at bounding box center [720, 23] width 21 height 21
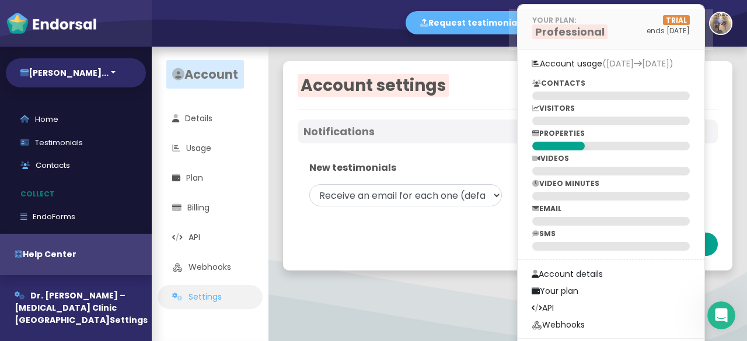
click at [607, 30] on span "Professional" at bounding box center [569, 32] width 75 height 15
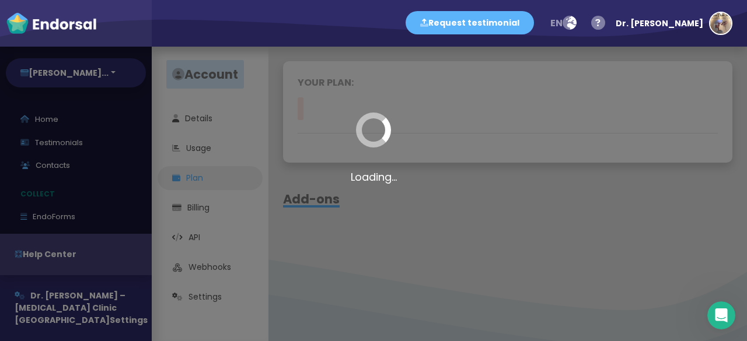
click at [523, 24] on button "Request testimonial" at bounding box center [470, 22] width 128 height 23
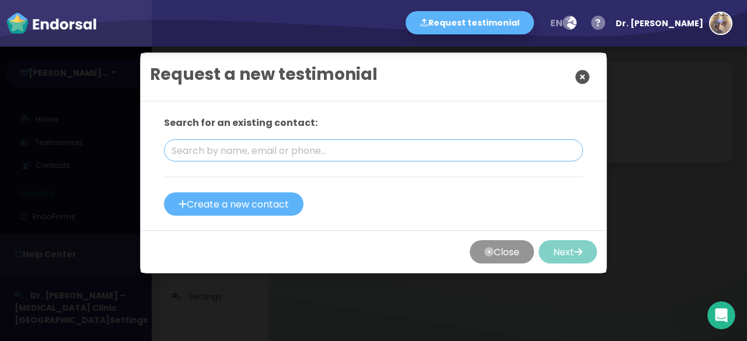
click at [310, 149] on input "text" at bounding box center [373, 150] width 419 height 22
drag, startPoint x: 463, startPoint y: 190, endPoint x: 459, endPoint y: 183, distance: 7.6
click at [461, 190] on div at bounding box center [373, 190] width 419 height 6
click at [221, 209] on button "Create a new contact" at bounding box center [233, 204] width 139 height 23
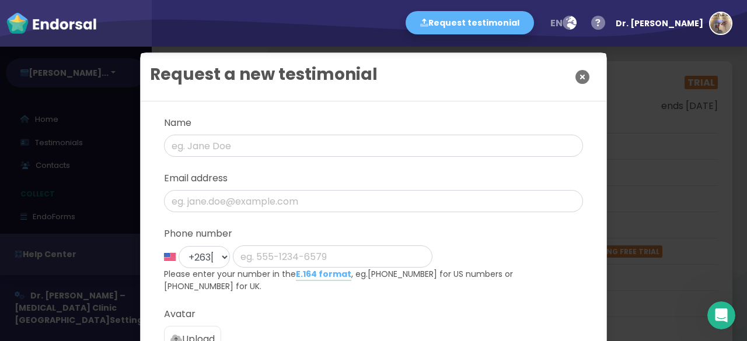
click at [575, 72] on icon "Close" at bounding box center [582, 76] width 14 height 29
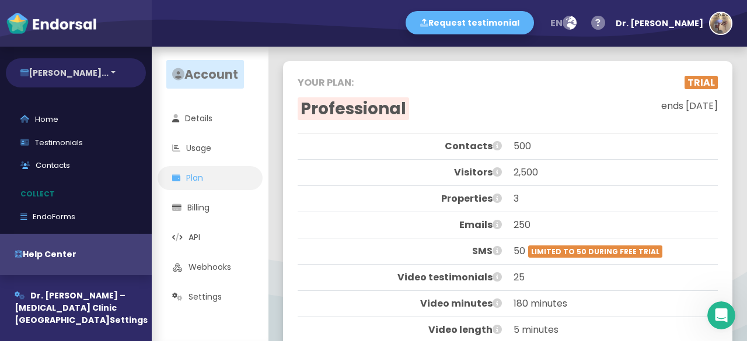
click at [64, 72] on button "[PERSON_NAME]..." at bounding box center [76, 72] width 140 height 29
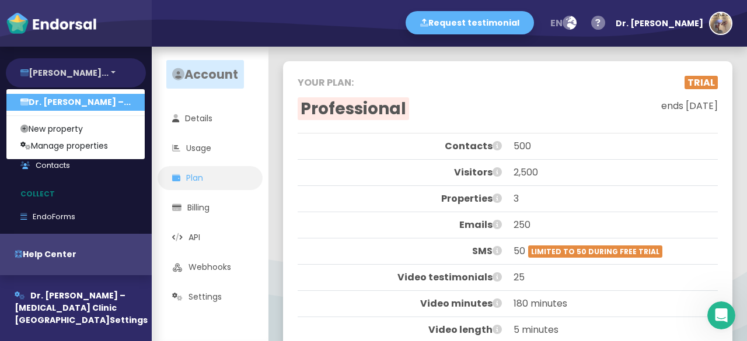
click at [29, 71] on button "[PERSON_NAME]..." at bounding box center [76, 72] width 140 height 29
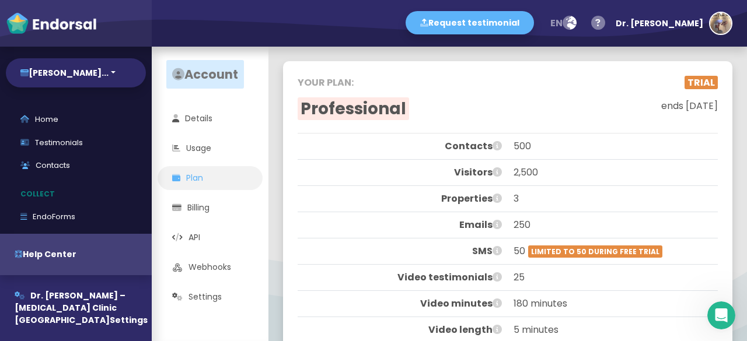
click at [23, 28] on img at bounding box center [51, 23] width 91 height 23
select select "14"
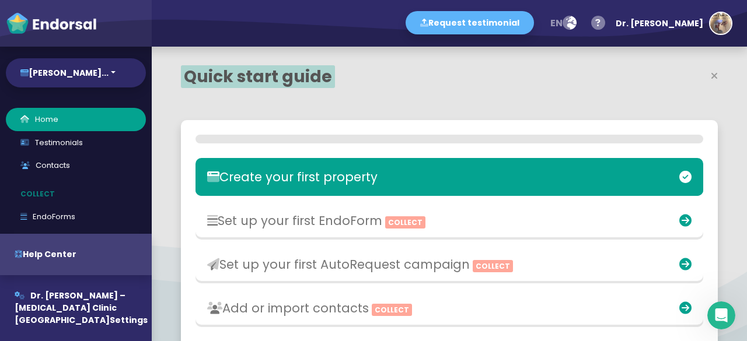
scroll to position [235, 342]
click at [23, 28] on img at bounding box center [51, 23] width 91 height 23
click at [57, 17] on img at bounding box center [51, 23] width 91 height 23
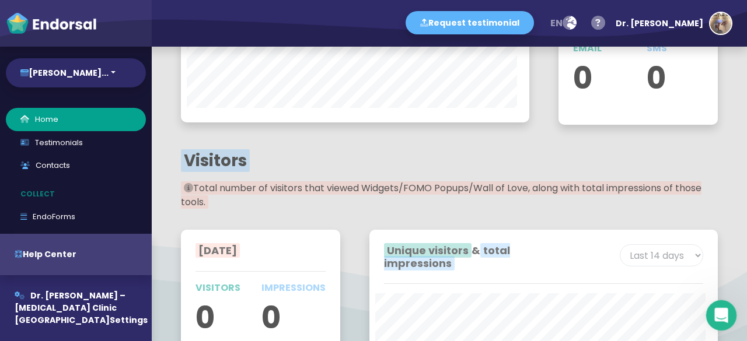
scroll to position [1207, 0]
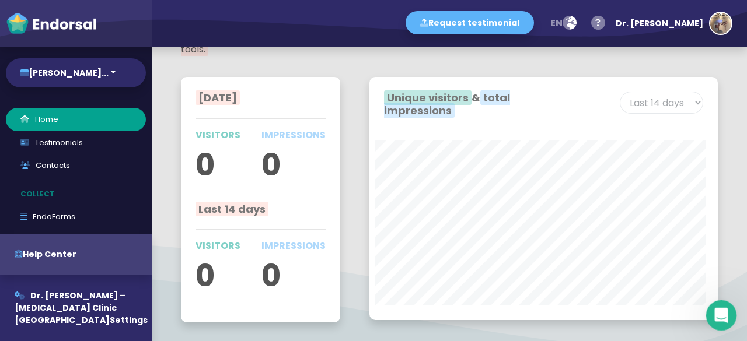
click at [715, 320] on icon "Open Intercom Messenger" at bounding box center [719, 314] width 19 height 19
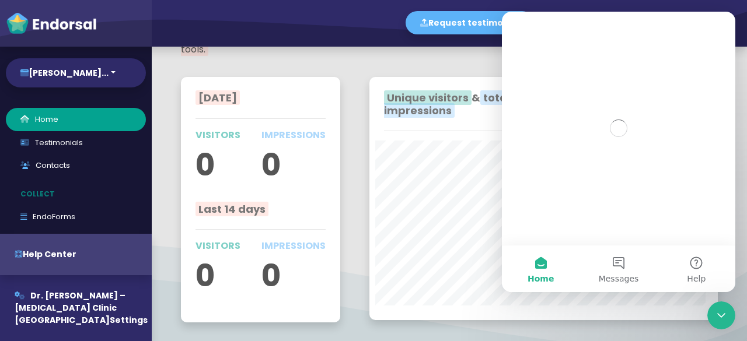
scroll to position [0, 0]
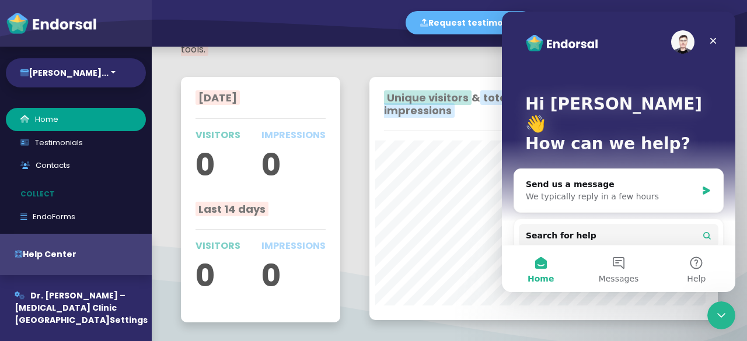
click at [363, 183] on div "Unique visitors & total impressions Last 7 days Last 14 days Last 30 days Last …" at bounding box center [543, 199] width 377 height 275
click at [721, 320] on icon "Close Intercom Messenger" at bounding box center [719, 314] width 14 height 14
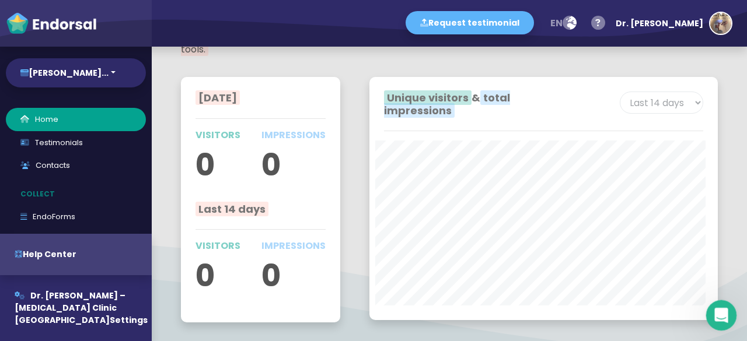
click at [728, 310] on icon "Open Intercom Messenger" at bounding box center [719, 314] width 19 height 19
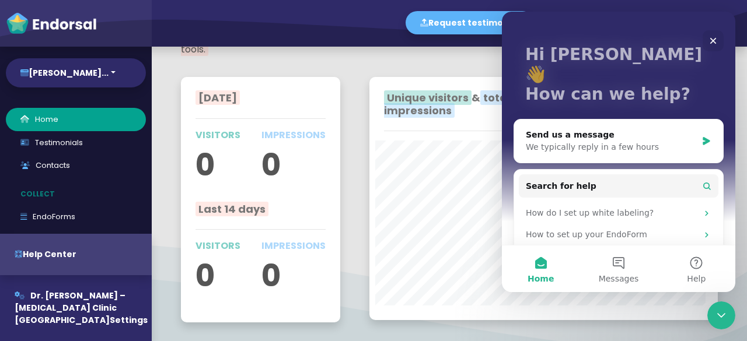
scroll to position [108, 0]
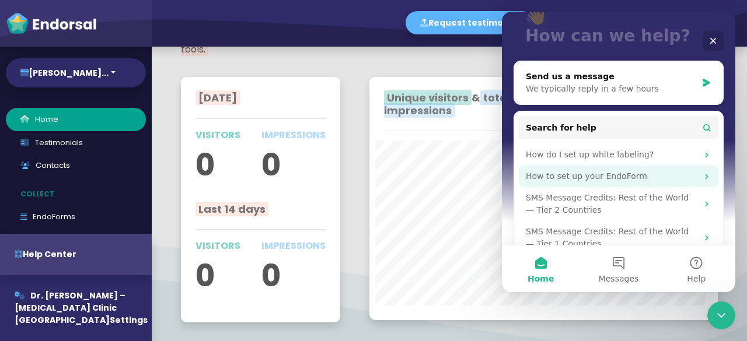
click at [628, 170] on div "How to set up your EndoForm" at bounding box center [612, 176] width 172 height 12
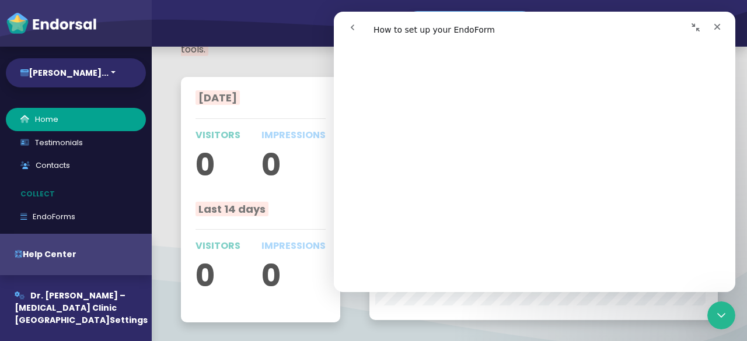
scroll to position [583, 0]
click at [720, 27] on icon "Close" at bounding box center [716, 26] width 9 height 9
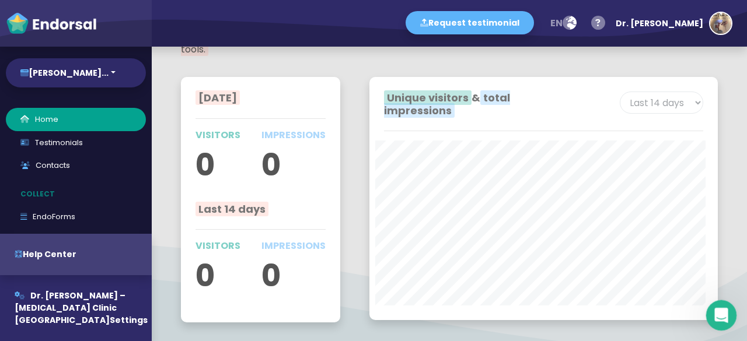
click at [719, 306] on div "Open Intercom Messenger" at bounding box center [719, 314] width 39 height 39
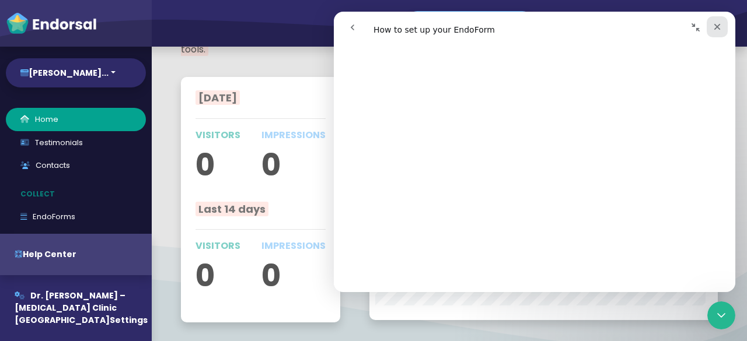
click at [718, 27] on icon "Close" at bounding box center [717, 27] width 6 height 6
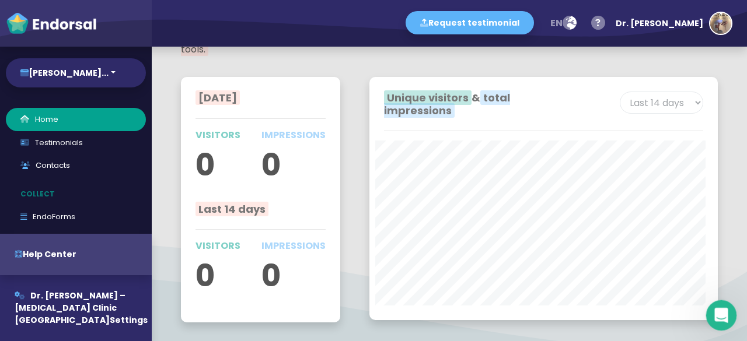
click at [726, 309] on div "Open Intercom Messenger" at bounding box center [719, 314] width 39 height 39
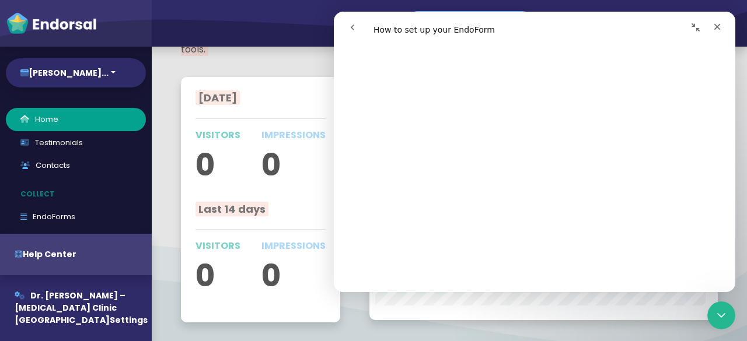
scroll to position [1050, 0]
drag, startPoint x: 712, startPoint y: 27, endPoint x: 1054, endPoint y: 291, distance: 431.8
click at [712, 27] on icon "Close" at bounding box center [716, 26] width 9 height 9
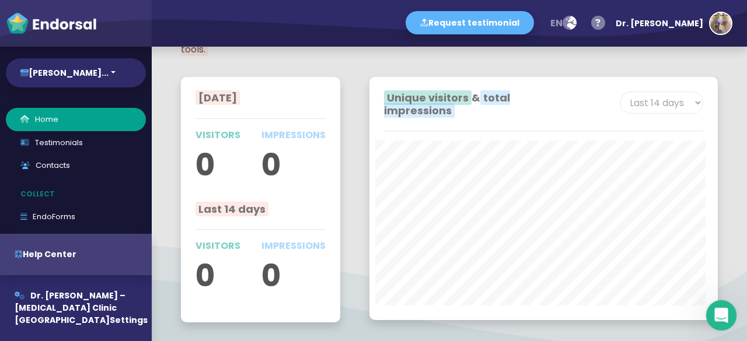
drag, startPoint x: 726, startPoint y: 321, endPoint x: 1435, endPoint y: 627, distance: 771.8
click at [728, 323] on div "Open Intercom Messenger" at bounding box center [719, 314] width 39 height 39
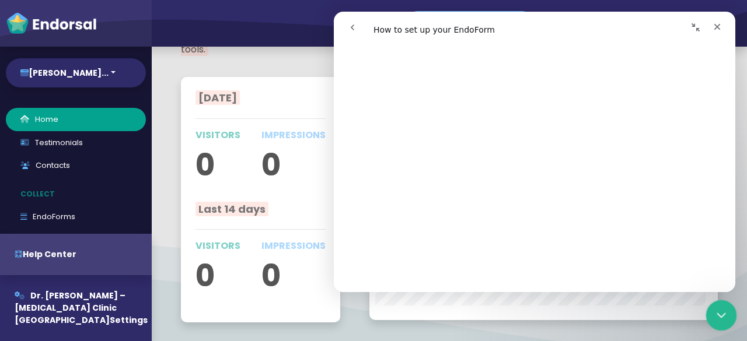
click at [728, 323] on div "Close Intercom Messenger" at bounding box center [719, 314] width 28 height 28
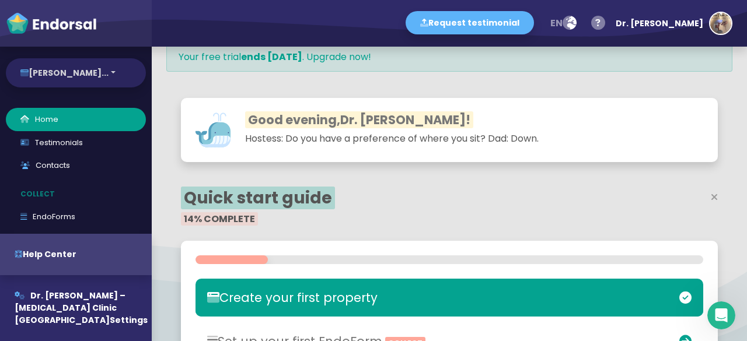
scroll to position [0, 0]
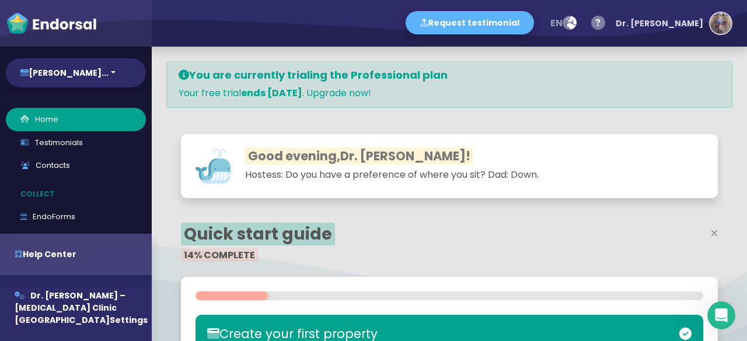
click at [722, 25] on img "button" at bounding box center [720, 23] width 21 height 21
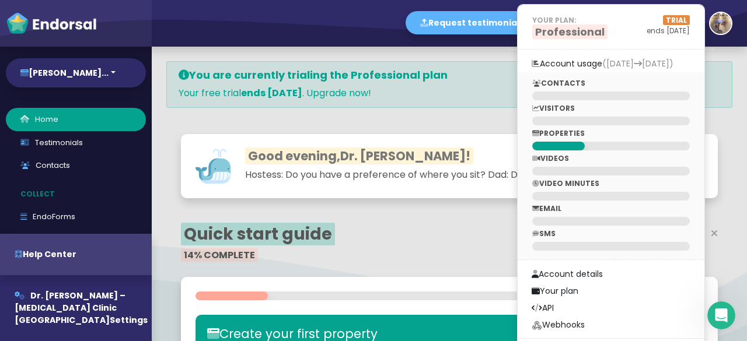
click at [572, 102] on div "CONTACTS VISITORS PROPERTIES VIDEOS VIDEO MINUTES EMAIL SMS" at bounding box center [611, 166] width 187 height 188
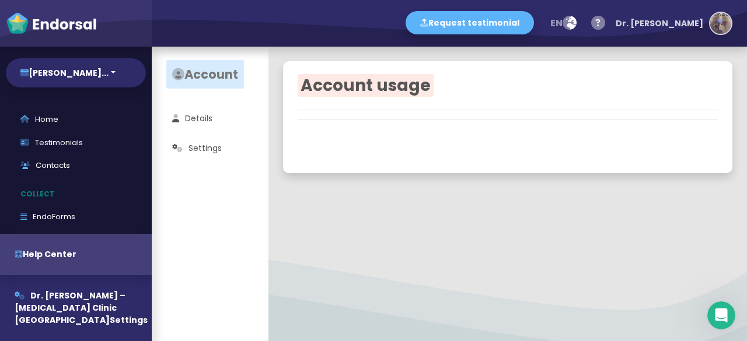
click at [722, 30] on img "button" at bounding box center [720, 23] width 21 height 21
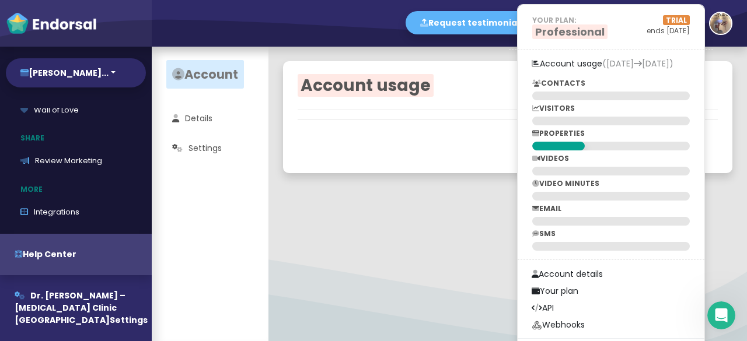
scroll to position [216, 0]
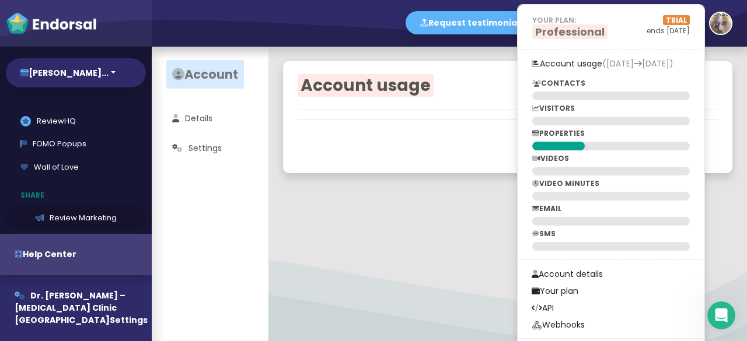
click at [82, 209] on link "Review Marketing" at bounding box center [76, 218] width 140 height 23
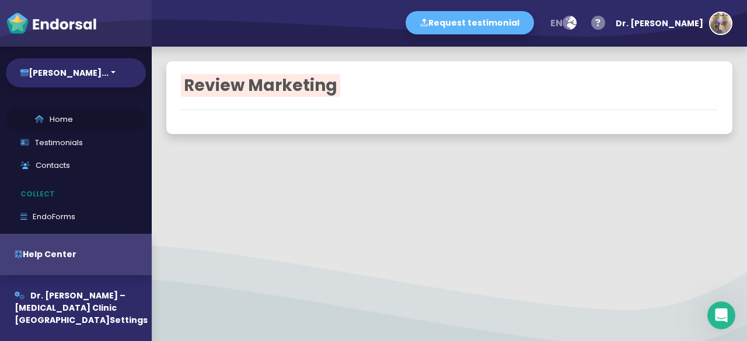
drag, startPoint x: 52, startPoint y: 114, endPoint x: 63, endPoint y: 119, distance: 12.3
click at [53, 114] on link "Home" at bounding box center [76, 119] width 140 height 23
select select "14"
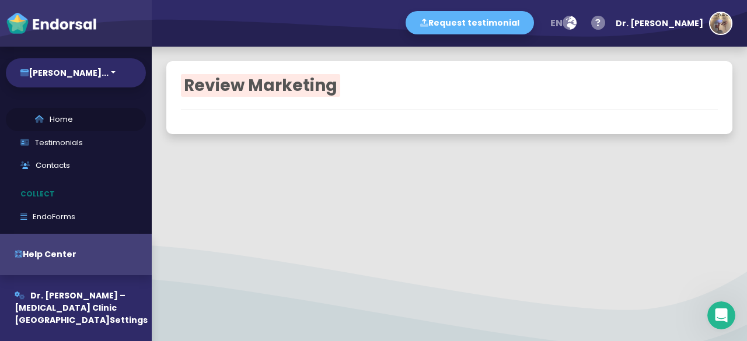
select select "14"
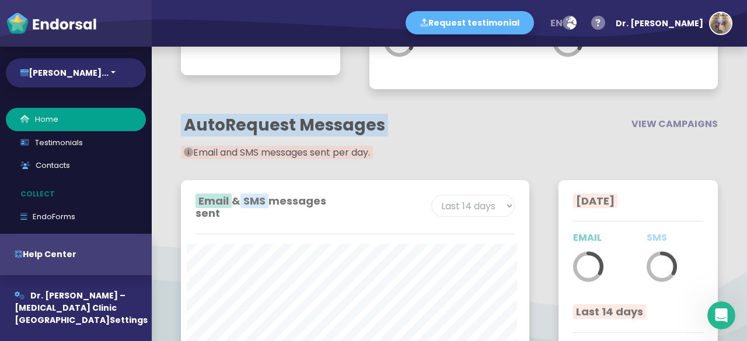
scroll to position [592, 0]
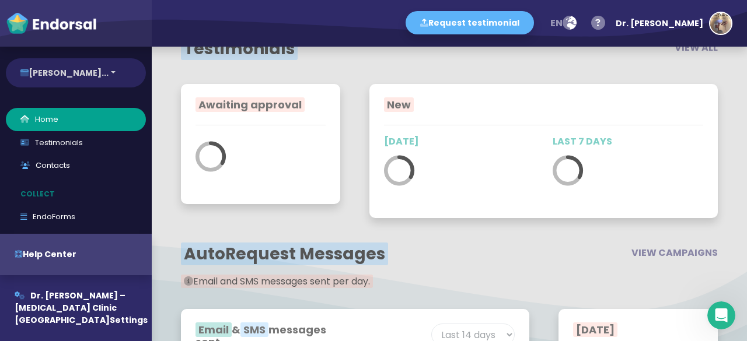
click at [74, 83] on button "[PERSON_NAME]..." at bounding box center [76, 72] width 140 height 29
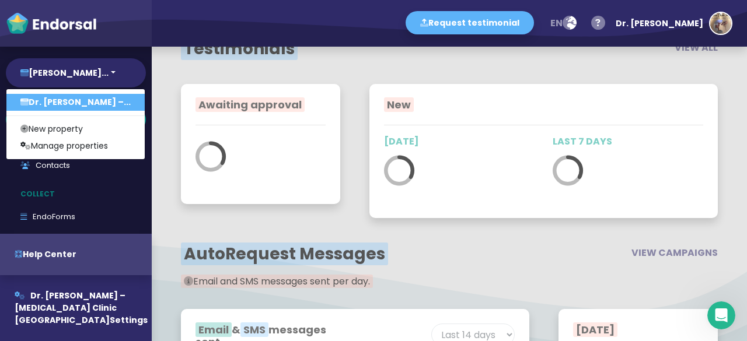
click at [25, 91] on div "Dr. Roxanna Sadoughifar –... New property Manage properties" at bounding box center [75, 124] width 139 height 71
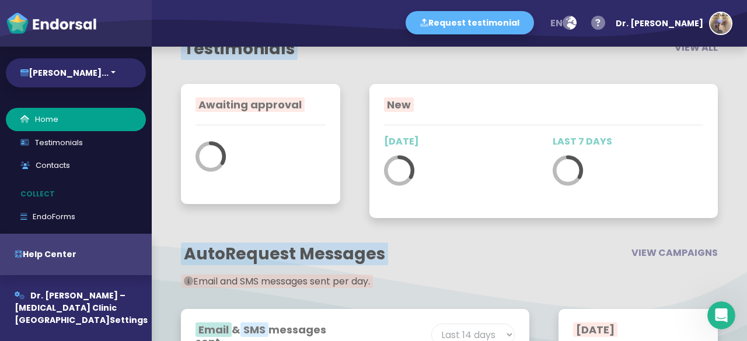
click at [26, 101] on div "Dr. Roxanna Sadoughi... Dr. Roxanna Sadoughifar –... New property Manage proper…" at bounding box center [76, 194] width 152 height 295
click at [33, 71] on button "[PERSON_NAME]..." at bounding box center [76, 72] width 140 height 29
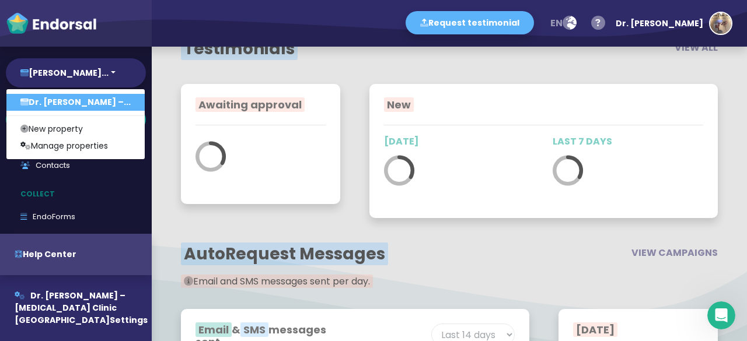
click at [31, 100] on link "Dr. [PERSON_NAME] –..." at bounding box center [75, 102] width 138 height 17
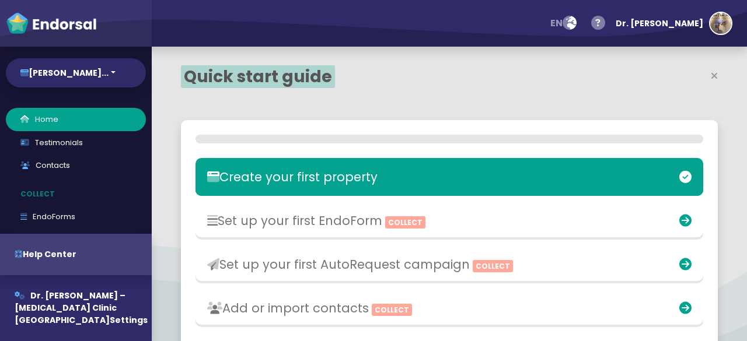
select select "14"
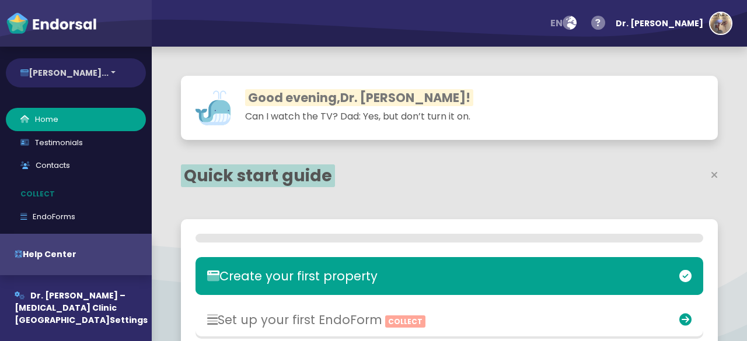
click at [126, 82] on button "[PERSON_NAME]..." at bounding box center [76, 72] width 140 height 29
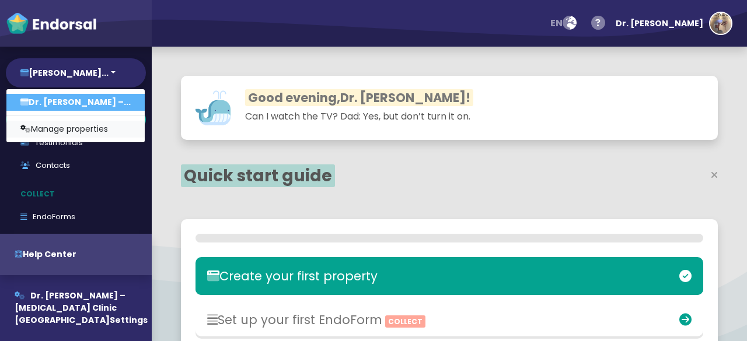
click at [126, 126] on link "Manage properties" at bounding box center [75, 129] width 138 height 17
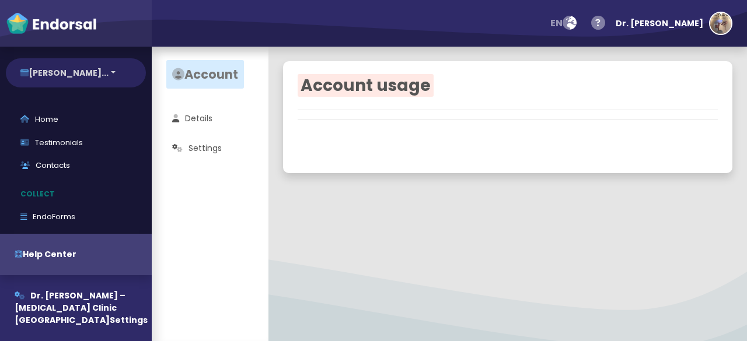
click at [128, 81] on button "[PERSON_NAME]..." at bounding box center [76, 72] width 140 height 29
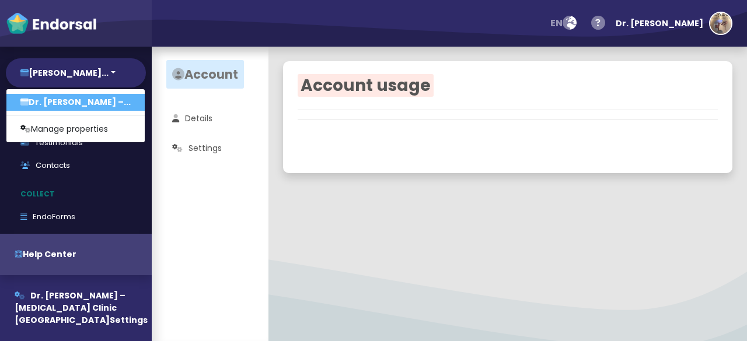
click at [145, 104] on link "Dr. [PERSON_NAME] –..." at bounding box center [75, 102] width 138 height 17
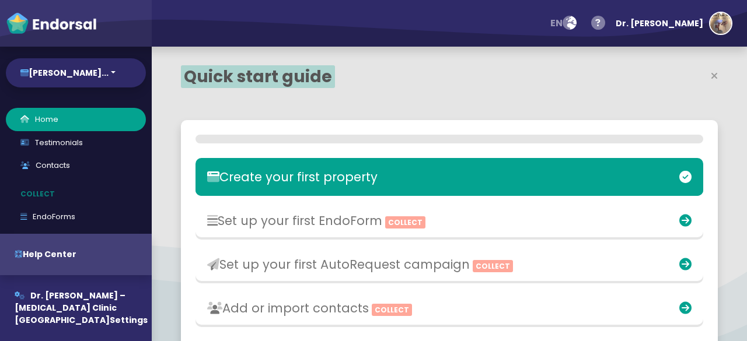
select select "14"
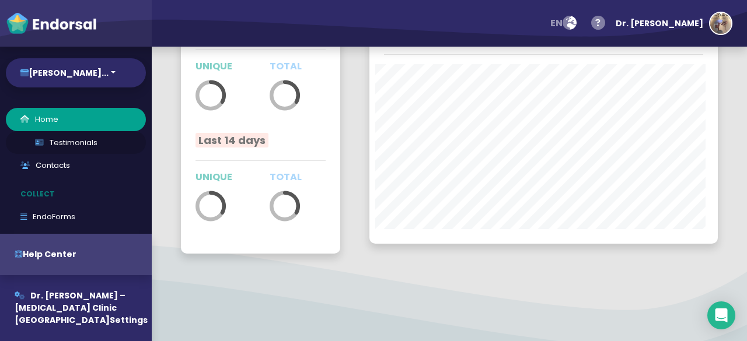
click at [67, 149] on link "Testimonials" at bounding box center [76, 142] width 140 height 23
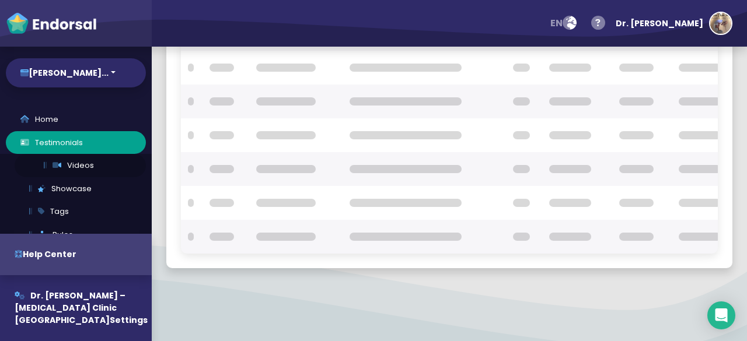
scroll to position [259, 0]
click at [50, 189] on link "Showcase" at bounding box center [80, 188] width 131 height 23
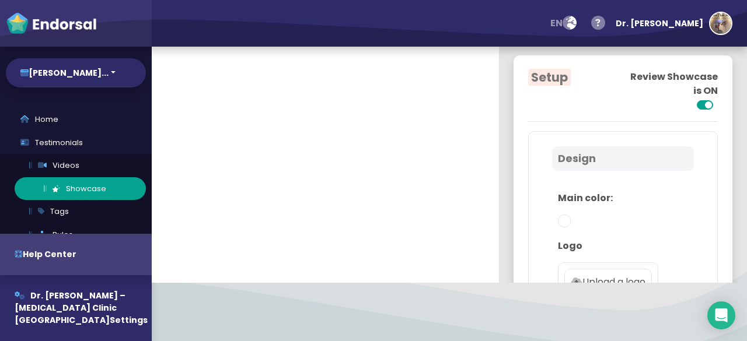
scroll to position [58, 0]
type input "#5DB3F9"
click at [64, 204] on link "Tags" at bounding box center [80, 211] width 131 height 23
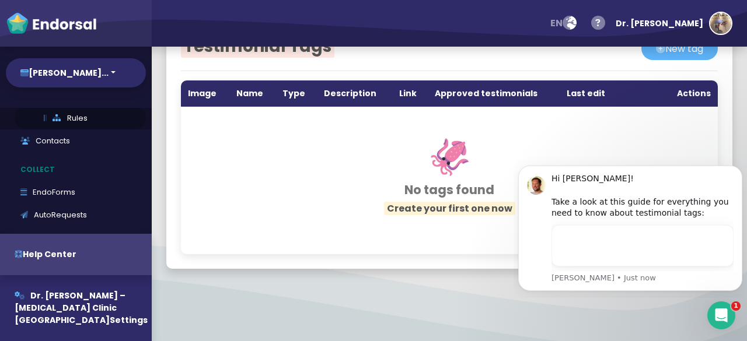
click at [75, 120] on link "Rules" at bounding box center [80, 118] width 131 height 23
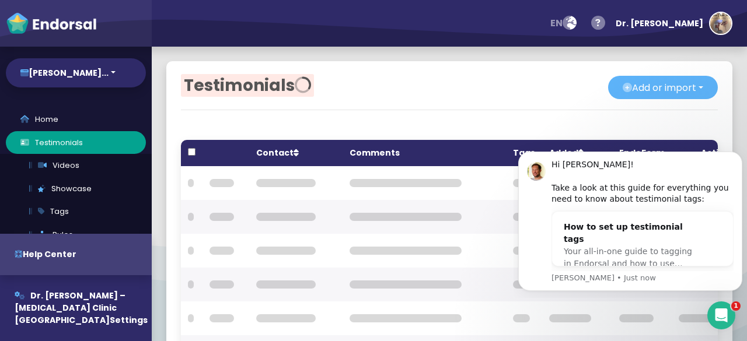
select select "14"
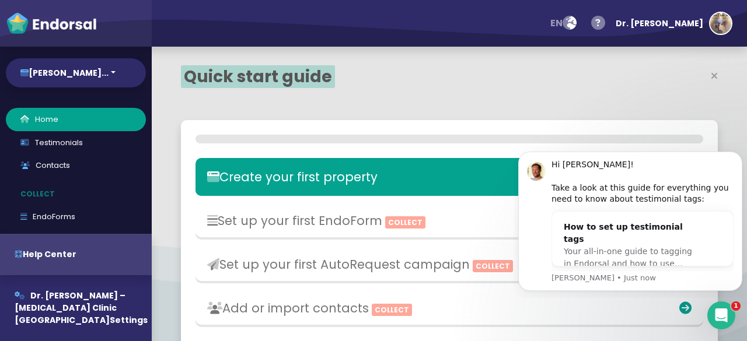
scroll to position [243, 342]
click at [716, 26] on img "button" at bounding box center [720, 23] width 21 height 21
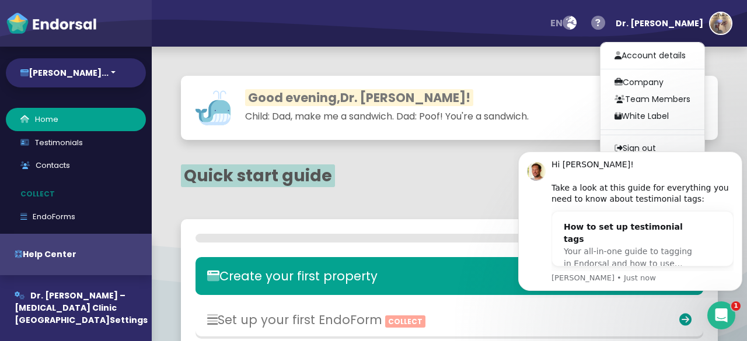
click at [685, 142] on html "Hi [PERSON_NAME]! Take a look at this guide for everything you need to know abo…" at bounding box center [629, 220] width 233 height 156
click at [680, 83] on link "Company" at bounding box center [652, 82] width 104 height 17
select select
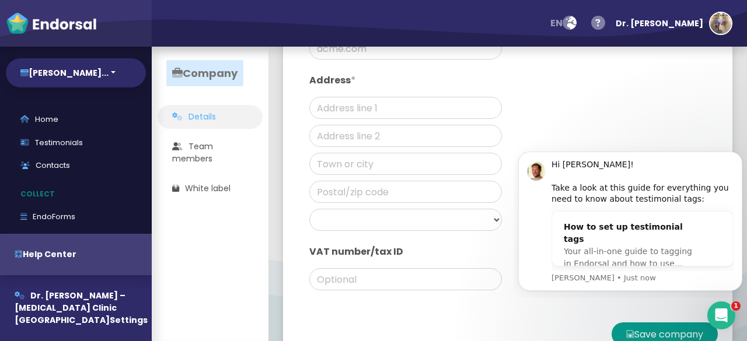
scroll to position [240, 0]
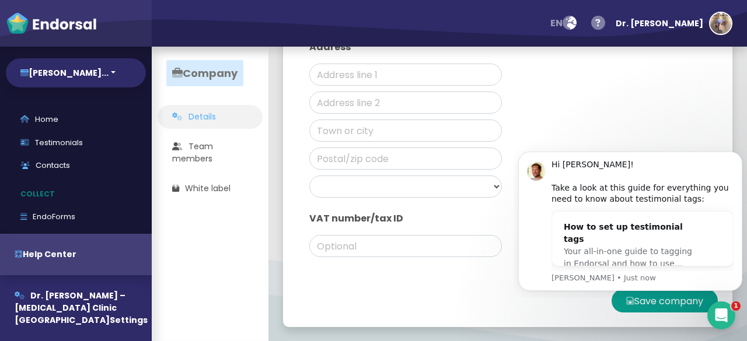
click at [733, 37] on div "en Language English French German Spanish Italian Norwegian Help center Send fe…" at bounding box center [449, 23] width 595 height 47
click at [728, 29] on img "button" at bounding box center [720, 23] width 21 height 21
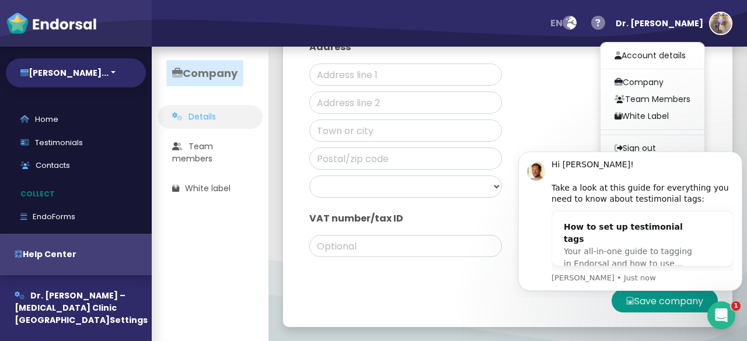
click at [684, 151] on body "Hi [PERSON_NAME]! Take a look at this guide for everything you need to know abo…" at bounding box center [630, 219] width 224 height 147
click at [683, 147] on body "Hi [PERSON_NAME]! Take a look at this guide for everything you need to know abo…" at bounding box center [630, 219] width 224 height 147
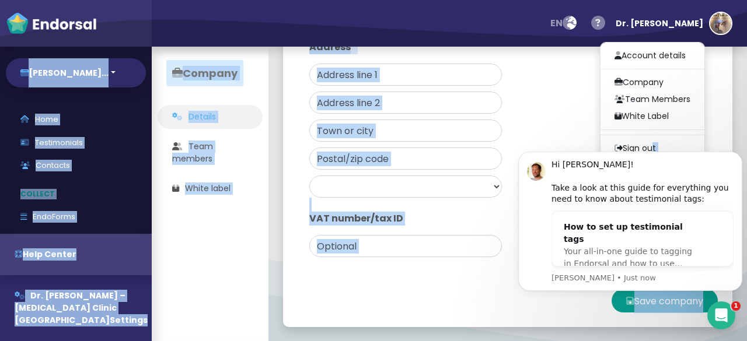
drag, startPoint x: 1198, startPoint y: 284, endPoint x: 679, endPoint y: 142, distance: 538.8
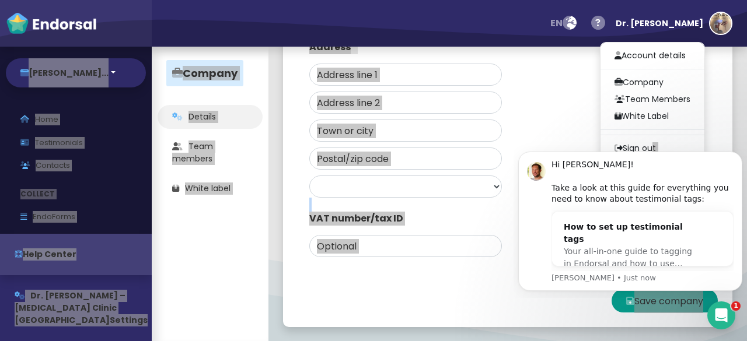
click at [678, 144] on html "Hi [PERSON_NAME]! Take a look at this guide for everything you need to know abo…" at bounding box center [629, 220] width 233 height 156
click at [663, 149] on body "Hi [PERSON_NAME]! Take a look at this guide for everything you need to know abo…" at bounding box center [630, 219] width 224 height 147
click at [663, 146] on html "Hi [PERSON_NAME]! Take a look at this guide for everything you need to know abo…" at bounding box center [629, 220] width 233 height 156
click at [650, 149] on body "Hi [PERSON_NAME]! Take a look at this guide for everything you need to know abo…" at bounding box center [630, 219] width 224 height 147
